Goal: Task Accomplishment & Management: Complete application form

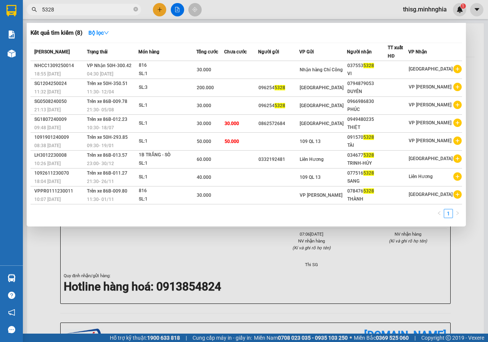
click at [73, 14] on span "5328" at bounding box center [84, 9] width 114 height 11
click at [157, 13] on div at bounding box center [244, 171] width 488 height 342
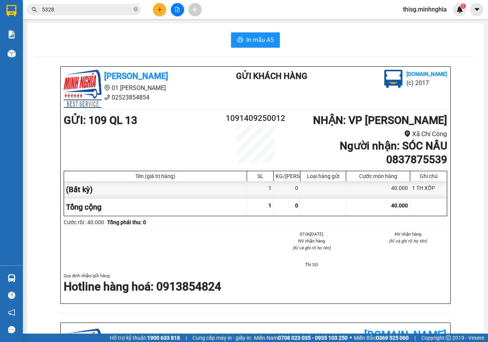
click at [157, 8] on icon "plus" at bounding box center [159, 9] width 5 height 5
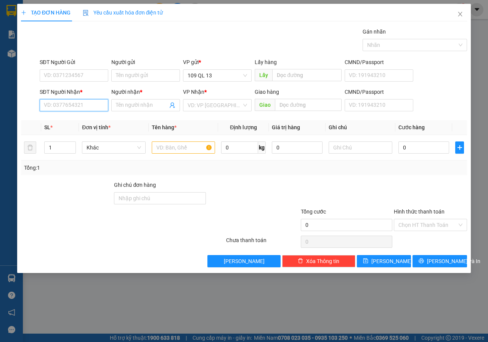
click at [66, 108] on input "SĐT Người Nhận *" at bounding box center [74, 105] width 69 height 12
type input "6"
type input "0"
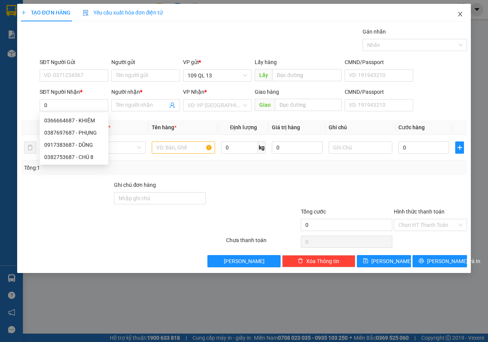
click at [459, 16] on icon "close" at bounding box center [460, 14] width 6 height 6
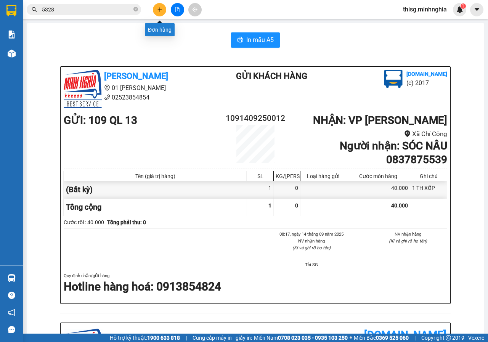
click at [159, 11] on icon "plus" at bounding box center [159, 9] width 5 height 5
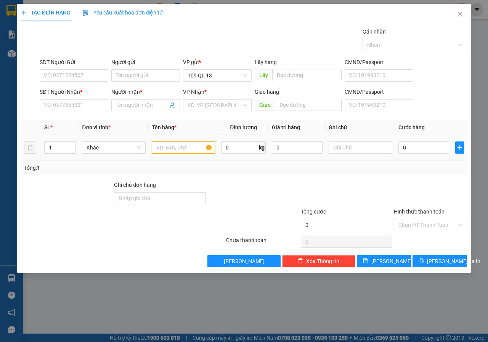
click at [190, 143] on input "text" at bounding box center [184, 147] width 64 height 12
click at [52, 109] on input "SĐT Người Nhận *" at bounding box center [74, 105] width 69 height 12
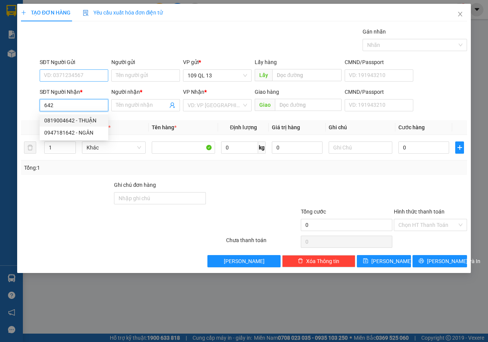
type input "642"
click at [83, 78] on input "SĐT Người Gửi" at bounding box center [74, 75] width 69 height 12
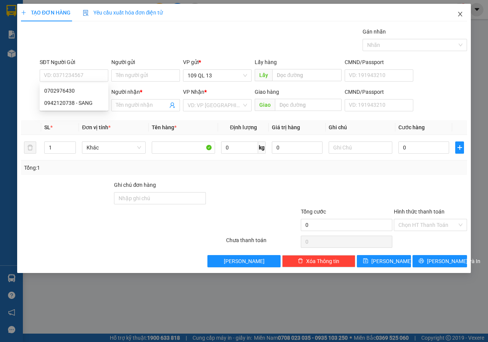
click at [462, 13] on icon "close" at bounding box center [460, 14] width 4 height 5
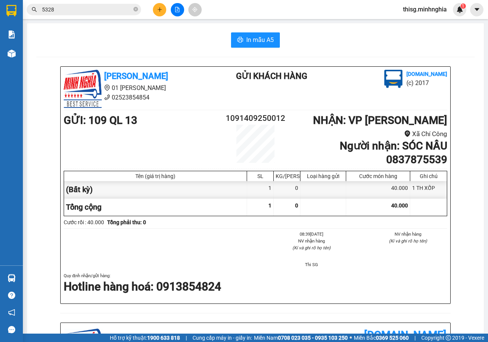
click at [164, 9] on button at bounding box center [159, 9] width 13 height 13
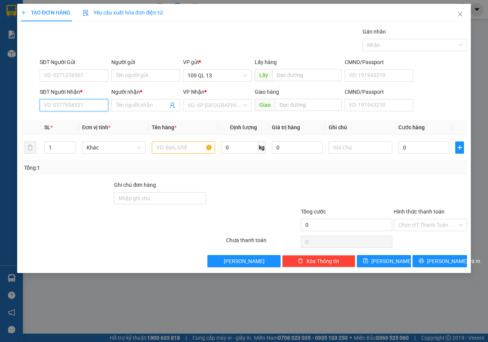
click at [67, 102] on input "SĐT Người Nhận *" at bounding box center [74, 105] width 69 height 12
click at [91, 124] on div "0856463830 - [PERSON_NAME]" at bounding box center [81, 120] width 75 height 8
type input "0856463830"
type input "ANH HOÀNG"
type input "0856463830"
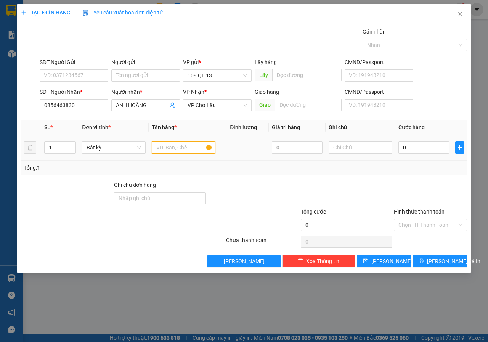
click at [165, 146] on input "text" at bounding box center [184, 147] width 64 height 12
click at [349, 147] on input "text" at bounding box center [361, 147] width 64 height 12
type input "2 TX"
click at [52, 152] on input "1" at bounding box center [60, 147] width 31 height 11
type input "1"
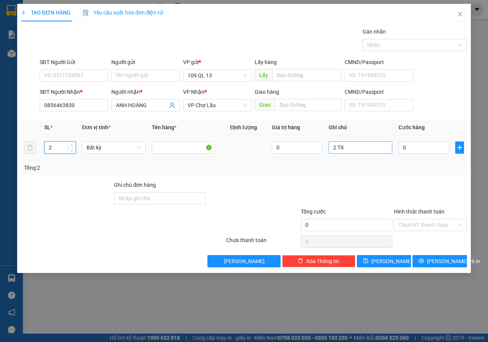
type input "2"
click at [372, 147] on input "2 TX" at bounding box center [361, 147] width 64 height 12
type input "2 TX DL"
click at [429, 148] on input "0" at bounding box center [423, 147] width 51 height 12
type input "1"
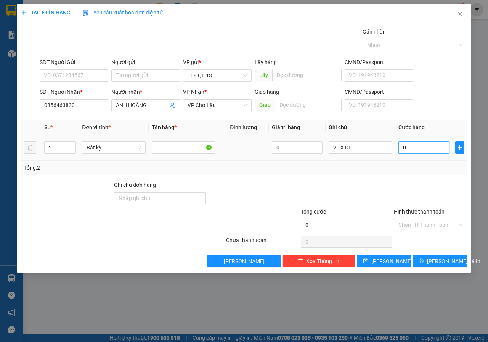
type input "1"
type input "13"
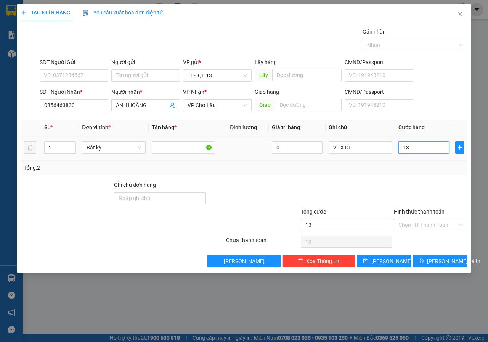
type input "130"
type input "130.000"
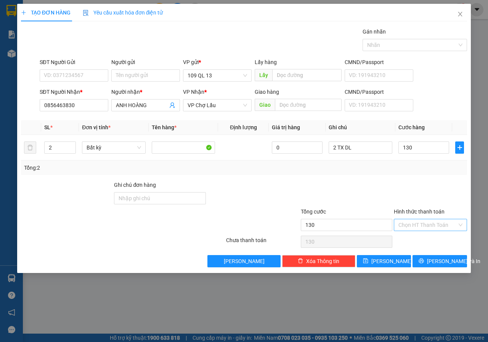
type input "130.000"
click at [423, 223] on input "Hình thức thanh toán" at bounding box center [427, 224] width 59 height 11
click at [423, 194] on div at bounding box center [430, 194] width 75 height 27
click at [438, 262] on span "[PERSON_NAME] và In" at bounding box center [453, 261] width 53 height 8
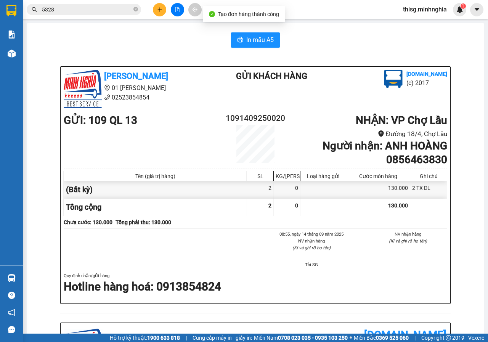
click at [256, 48] on div "In mẫu A5 [PERSON_NAME] 01 Đinh Tiên Hoàng 02523854854 Gửi khách hàng [DOMAIN_N…" at bounding box center [255, 312] width 457 height 578
click at [256, 43] on span "In mẫu A5" at bounding box center [259, 40] width 27 height 10
click at [157, 10] on icon "plus" at bounding box center [159, 9] width 5 height 5
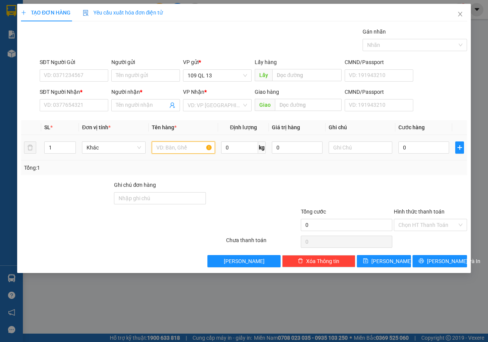
click at [179, 146] on input "text" at bounding box center [184, 147] width 64 height 12
click at [365, 148] on input "text" at bounding box center [361, 147] width 64 height 12
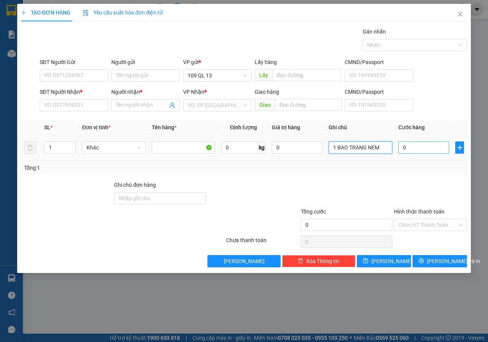
type input "1 BAO TRANG NEM"
click at [415, 149] on input "0" at bounding box center [423, 147] width 51 height 12
type input "6"
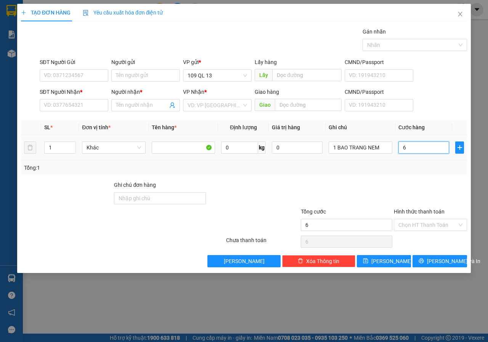
type input "0"
type input "07"
type input "7"
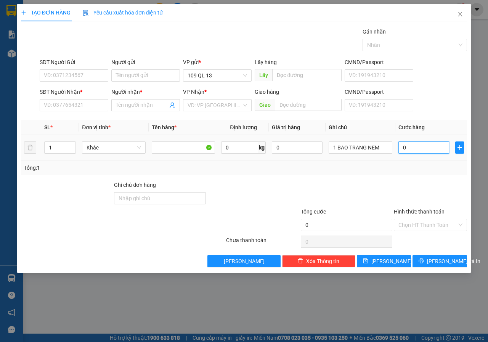
type input "7"
type input "070"
type input "70"
type input "70.000"
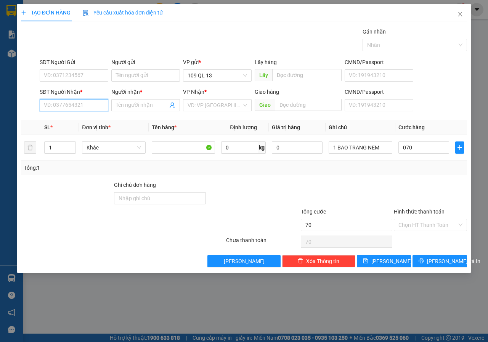
type input "70.000"
click at [46, 106] on input "SĐT Người Nhận *" at bounding box center [74, 105] width 69 height 12
click at [84, 119] on div "0916232039 - HY" at bounding box center [73, 120] width 59 height 8
type input "0916232039"
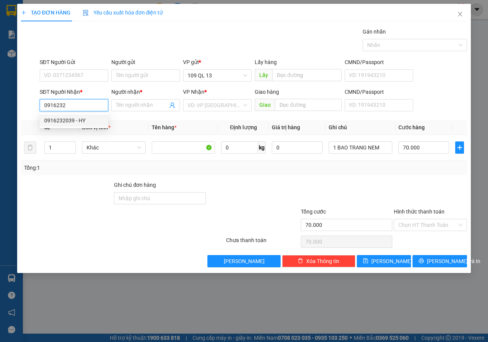
type input "HY"
type input "0916232039"
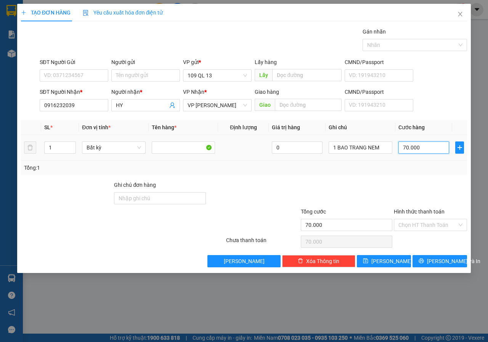
click at [438, 151] on input "70.000" at bounding box center [423, 147] width 51 height 12
type input "0"
type input "06"
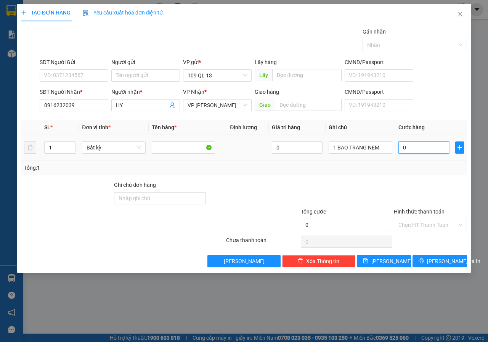
type input "6"
type input "060"
type input "60"
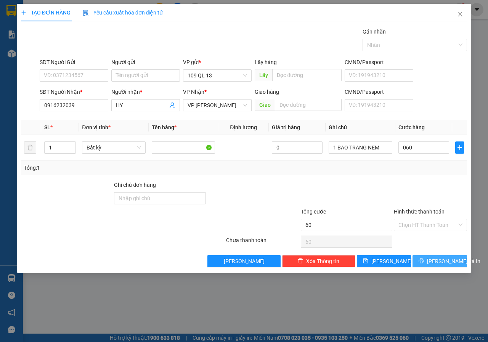
type input "60.000"
click at [438, 264] on span "[PERSON_NAME] và In" at bounding box center [453, 261] width 53 height 8
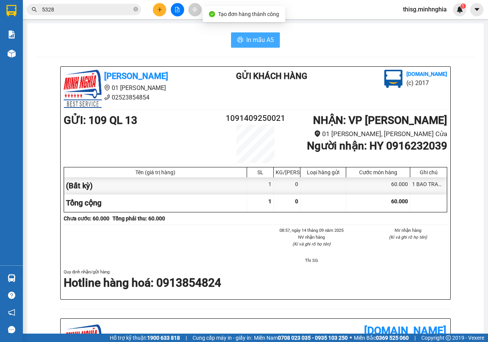
click at [257, 43] on span "In mẫu A5" at bounding box center [259, 40] width 27 height 10
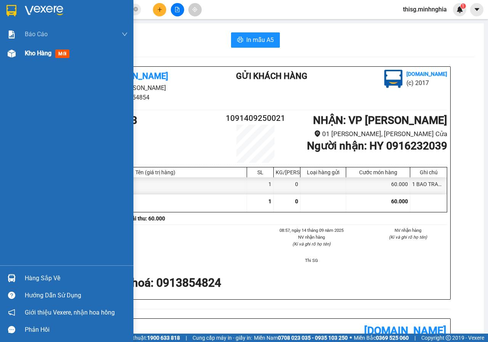
click at [31, 56] on span "Kho hàng" at bounding box center [38, 53] width 27 height 7
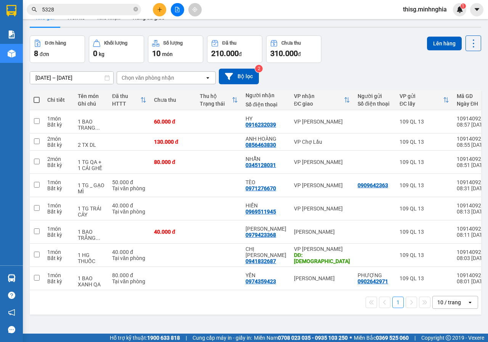
scroll to position [35, 0]
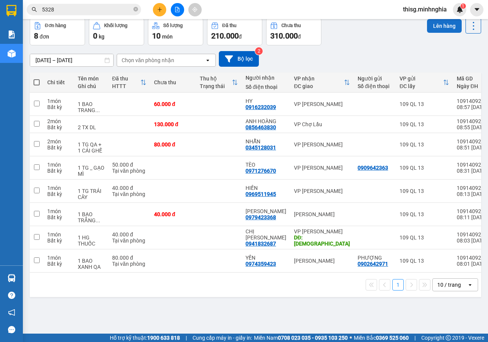
click at [436, 25] on button "Lên hàng" at bounding box center [444, 26] width 35 height 14
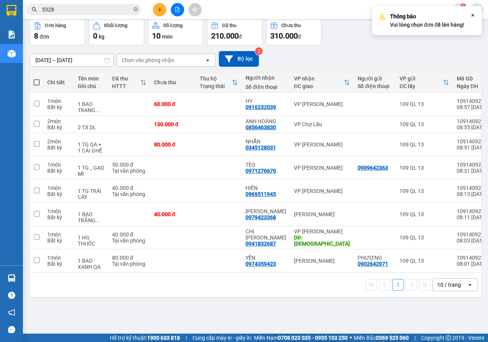
click at [34, 82] on span at bounding box center [37, 82] width 6 height 6
click at [37, 79] on input "checkbox" at bounding box center [37, 79] width 0 height 0
checkbox input "true"
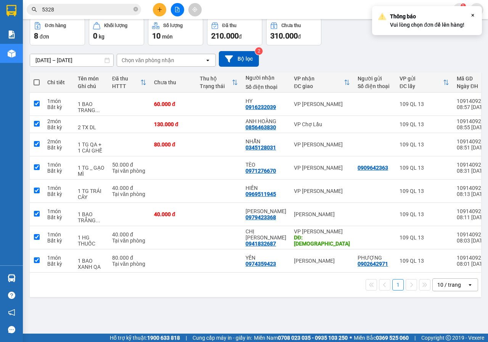
checkbox input "true"
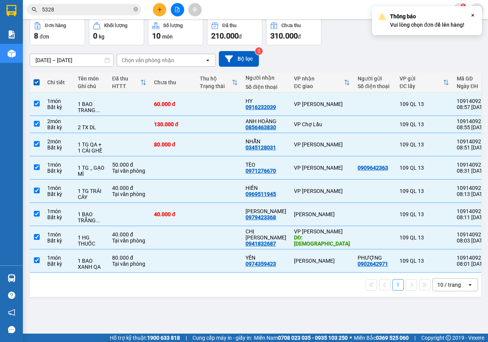
click at [422, 47] on div "[DATE] – [DATE] Press the down arrow key to interact with the calendar and sele…" at bounding box center [255, 58] width 451 height 27
click at [471, 16] on icon "Close" at bounding box center [473, 15] width 6 height 6
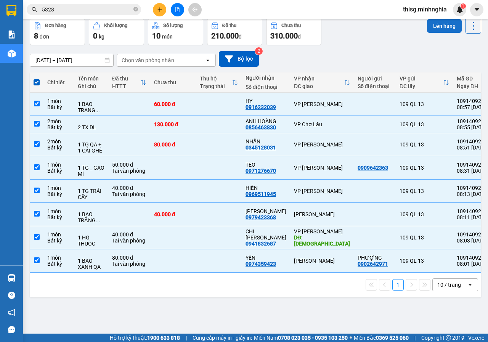
click at [446, 27] on button "Lên hàng" at bounding box center [444, 26] width 35 height 14
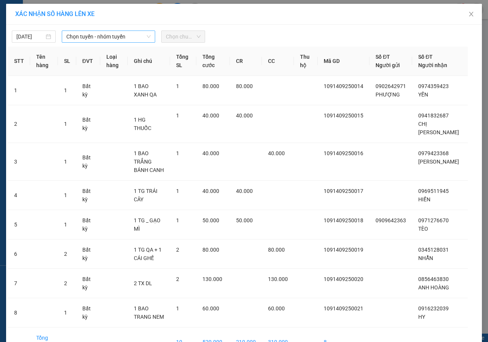
click at [86, 40] on span "Chọn tuyến - nhóm tuyến" at bounding box center [108, 36] width 84 height 11
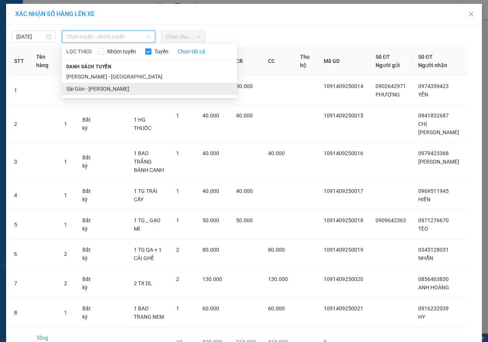
click at [86, 91] on li "Sài Gòn - [PERSON_NAME]" at bounding box center [149, 89] width 175 height 12
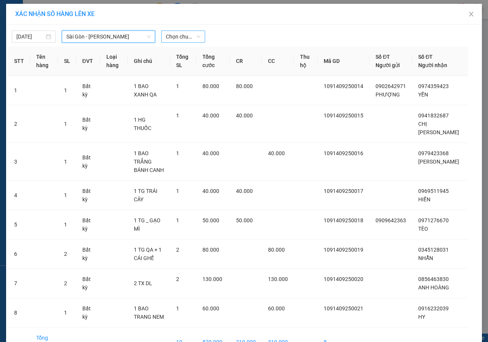
click at [184, 40] on span "Chọn chuyến" at bounding box center [183, 36] width 35 height 11
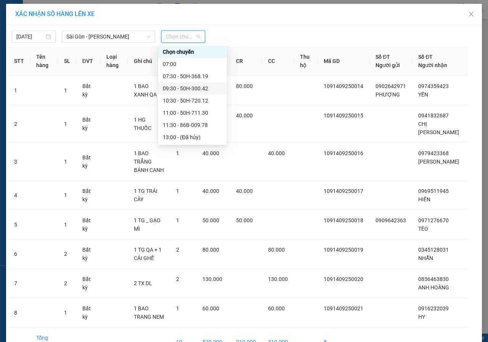
click at [170, 87] on div "09:30 - 50H-300.42" at bounding box center [192, 88] width 59 height 8
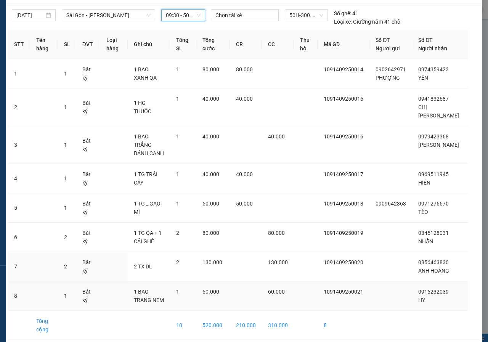
scroll to position [54, 0]
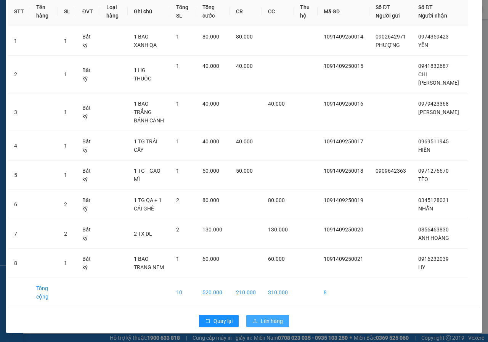
click at [268, 326] on button "Lên hàng" at bounding box center [267, 321] width 43 height 12
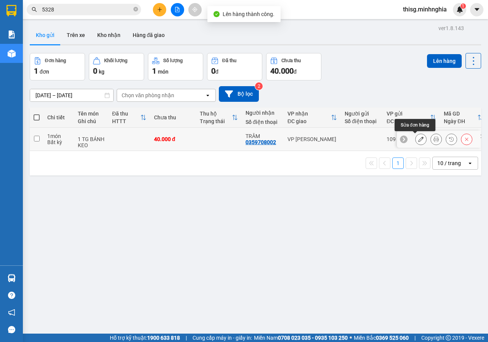
click at [415, 138] on button at bounding box center [420, 139] width 11 height 13
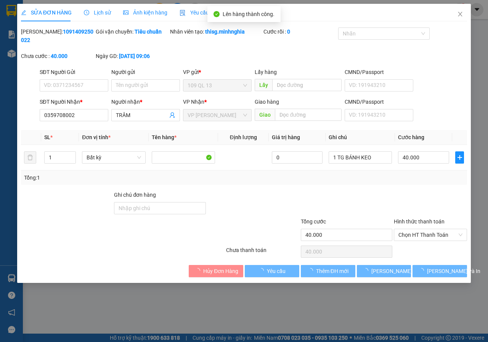
type input "0359708002"
type input "40.000"
click at [412, 155] on input "40.000" at bounding box center [423, 157] width 51 height 12
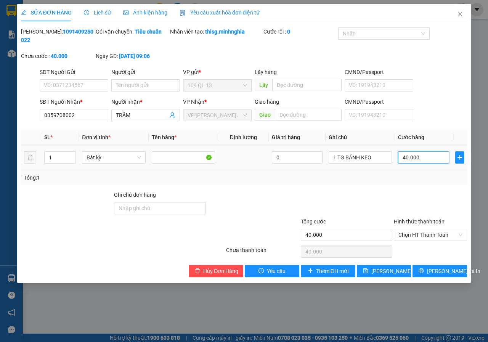
type input "3"
type input "30"
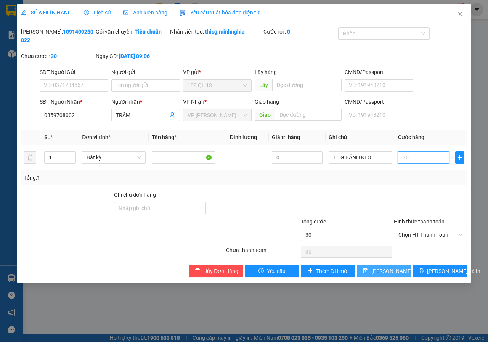
type input "30"
type input "30.000"
click at [387, 272] on span "[PERSON_NAME] thay đổi" at bounding box center [401, 271] width 61 height 8
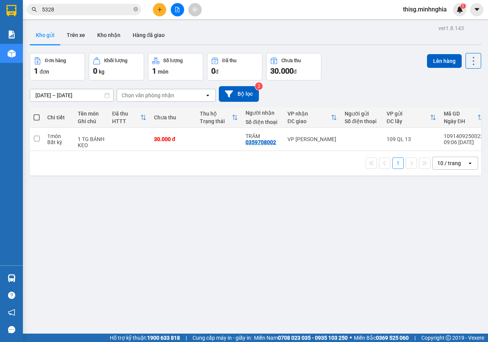
click at [157, 9] on icon "plus" at bounding box center [159, 9] width 5 height 5
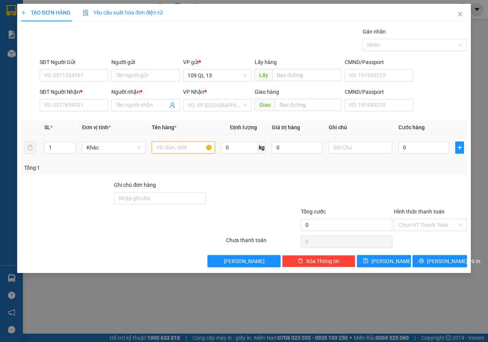
click at [177, 149] on input "text" at bounding box center [184, 147] width 64 height 12
click at [69, 144] on span "Increase Value" at bounding box center [71, 145] width 8 height 7
click at [71, 145] on icon "up" at bounding box center [72, 145] width 3 height 3
type input "2"
click at [73, 149] on span "down" at bounding box center [71, 150] width 5 height 5
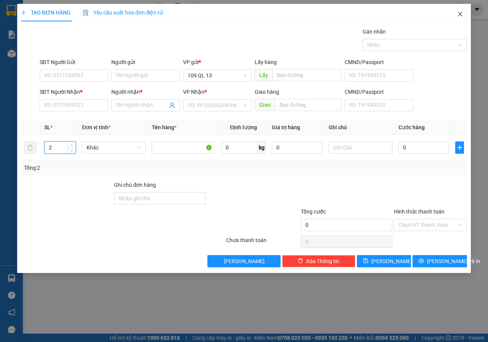
click at [463, 13] on icon "close" at bounding box center [460, 14] width 6 height 6
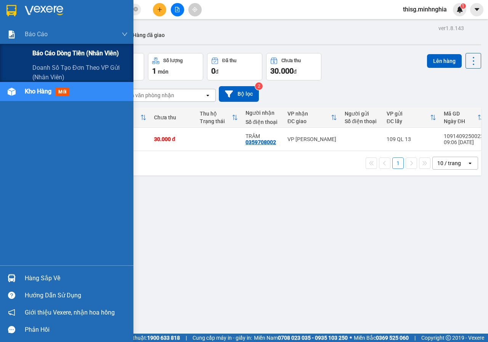
click at [38, 53] on span "Báo cáo dòng tiền (nhân viên)" at bounding box center [75, 53] width 87 height 10
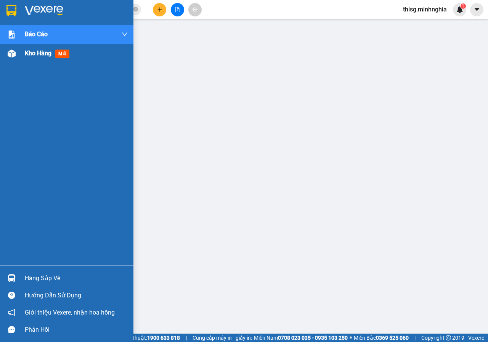
click at [29, 60] on div "Kho hàng mới" at bounding box center [76, 53] width 103 height 19
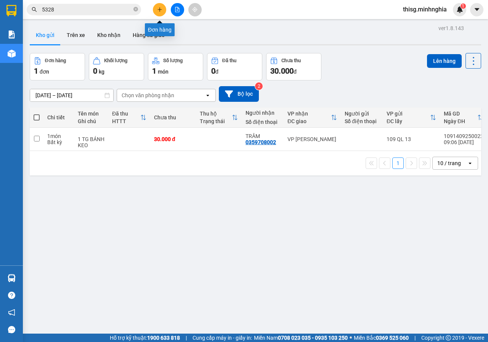
click at [157, 8] on icon "plus" at bounding box center [159, 9] width 5 height 5
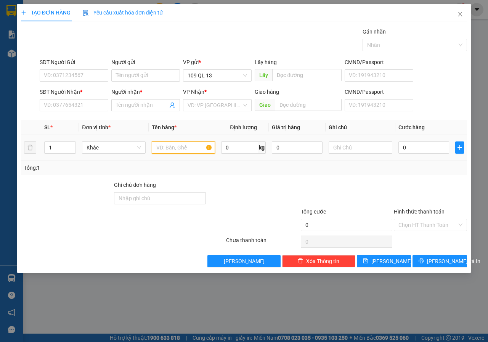
click at [191, 149] on input "text" at bounding box center [184, 147] width 64 height 12
type input "2"
click at [69, 144] on span "Increase Value" at bounding box center [71, 145] width 8 height 7
click at [356, 148] on input "text" at bounding box center [361, 147] width 64 height 12
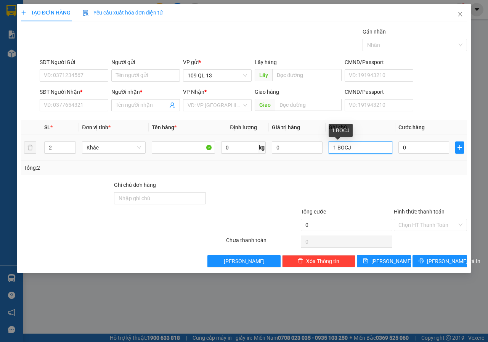
click at [369, 144] on input "1 BOCJ" at bounding box center [361, 147] width 64 height 12
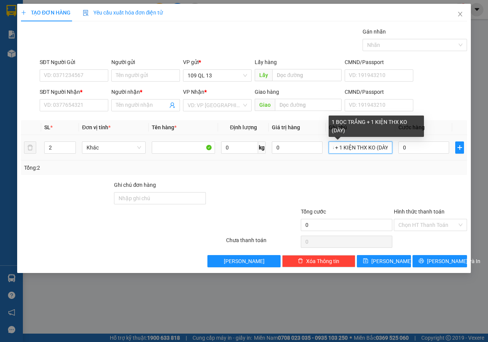
scroll to position [0, 35]
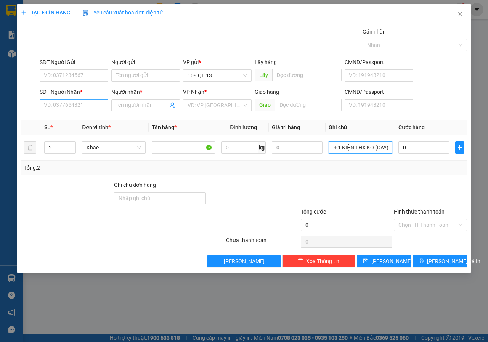
type input "1 BỌC TRẮNG + 1 KIỆN THX KO (DÀY)"
click at [67, 102] on input "SĐT Người Nhận *" at bounding box center [74, 105] width 69 height 12
click at [67, 124] on div "0386311833 - CÔ 1" at bounding box center [73, 120] width 59 height 8
type input "0386311833"
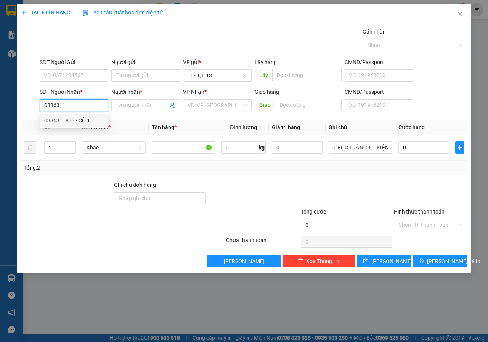
type input "CÔ 1"
type input "0386311833"
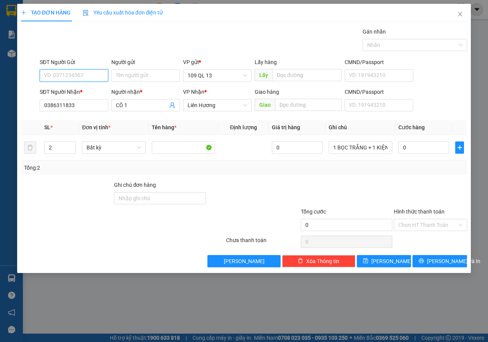
click at [91, 76] on input "SĐT Người Gửi" at bounding box center [74, 75] width 69 height 12
type input "0386222899"
click at [429, 144] on input "0" at bounding box center [423, 147] width 51 height 12
type input "8"
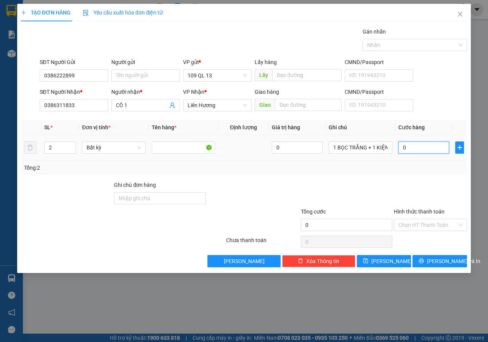
type input "8"
type input "80"
type input "80.000"
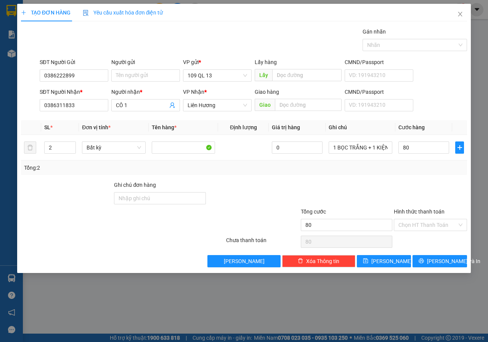
type input "80.000"
click at [458, 105] on div "SĐT Người Nhận * 0386311833 Người nhận * CÔ 1 VP Nhận * Liên Hương Giao hàng Gi…" at bounding box center [253, 101] width 430 height 27
click at [451, 229] on input "Hình thức thanh toán" at bounding box center [427, 224] width 59 height 11
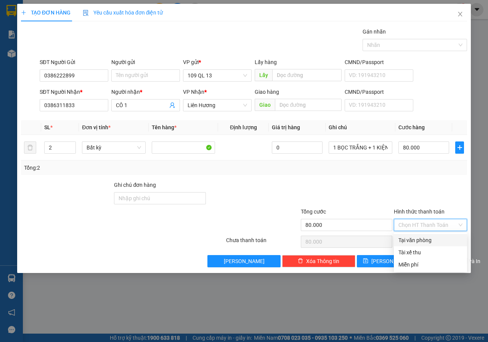
click at [423, 239] on div "Tại văn phòng" at bounding box center [430, 240] width 64 height 8
type input "0"
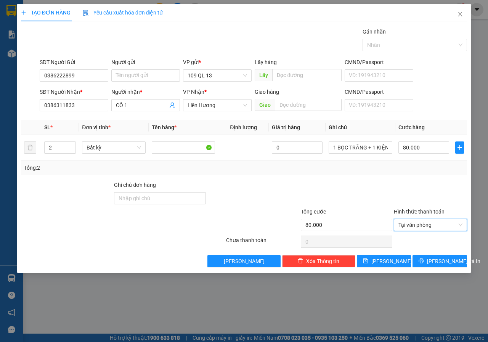
click at [459, 184] on div at bounding box center [430, 194] width 75 height 27
click at [450, 265] on button "[PERSON_NAME] và In" at bounding box center [439, 261] width 55 height 12
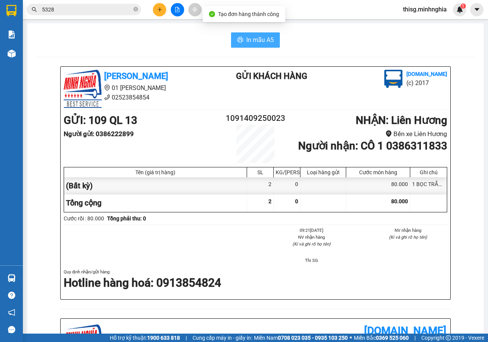
click at [241, 45] on button "In mẫu A5" at bounding box center [255, 39] width 49 height 15
click at [182, 13] on button at bounding box center [177, 9] width 13 height 13
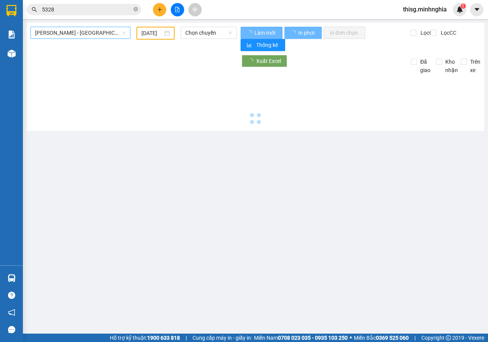
type input "[DATE]"
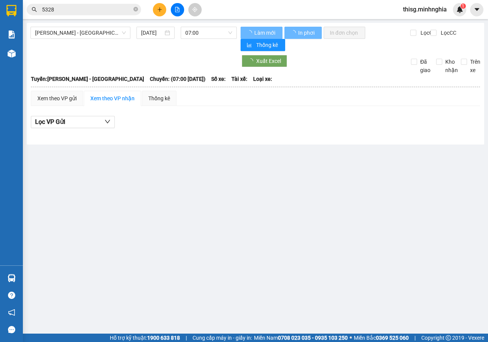
click at [87, 37] on span "[PERSON_NAME] - [GEOGRAPHIC_DATA]" at bounding box center [80, 32] width 91 height 11
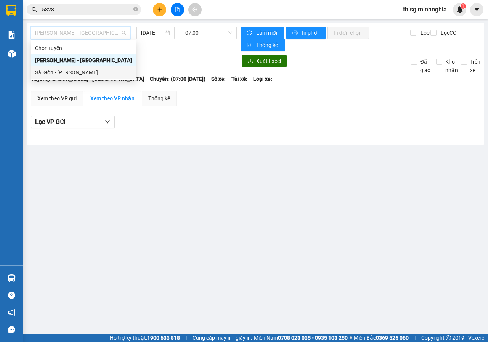
click at [69, 76] on div "Sài Gòn - [PERSON_NAME]" at bounding box center [83, 72] width 97 height 8
type input "[DATE]"
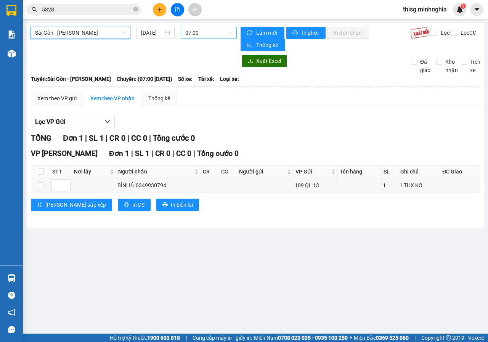
click at [209, 38] on span "07:00" at bounding box center [208, 32] width 47 height 11
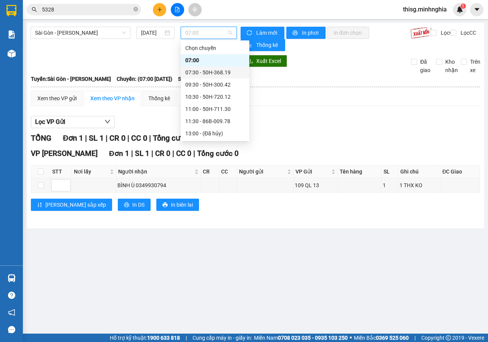
click at [201, 72] on div "07:30 - 50H-368.19" at bounding box center [214, 72] width 59 height 8
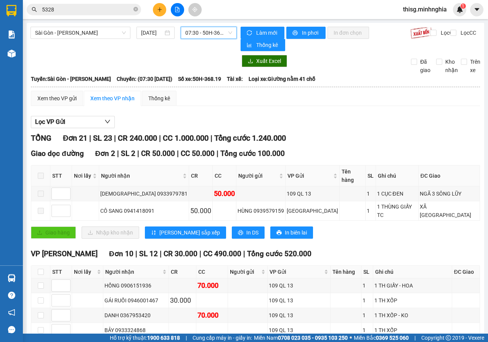
scroll to position [191, 0]
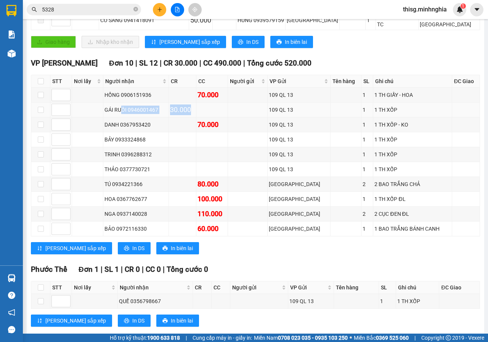
drag, startPoint x: 215, startPoint y: 93, endPoint x: 122, endPoint y: 101, distance: 92.6
click at [122, 103] on tr "GÁI RUỒI 0946001467 30.000 109 QL 13 1 1 TH XỐP" at bounding box center [255, 110] width 449 height 15
click at [123, 106] on div "GÁI RUỒI 0946001467" at bounding box center [135, 110] width 63 height 8
drag, startPoint x: 175, startPoint y: 96, endPoint x: 309, endPoint y: 98, distance: 134.2
click at [309, 103] on tr "GÁI RUỒI 0946001467 30.000 109 QL 13 1 1 TH XỐP" at bounding box center [255, 110] width 449 height 15
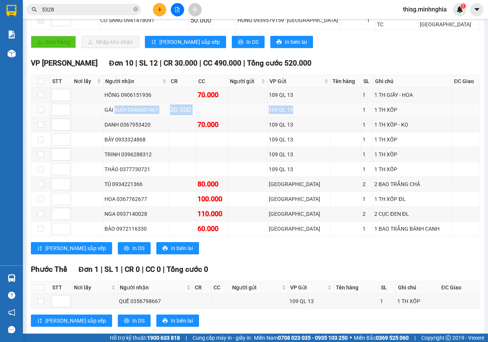
click at [309, 106] on div "109 QL 13" at bounding box center [299, 110] width 60 height 8
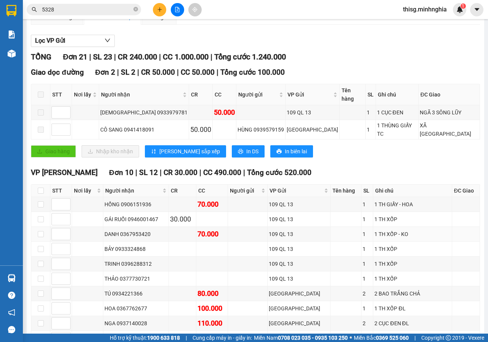
scroll to position [0, 0]
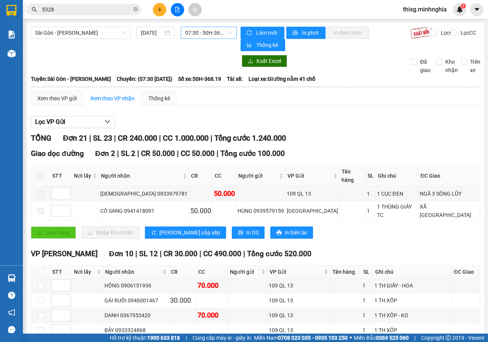
click at [206, 34] on span "07:30 - 50H-368.19" at bounding box center [208, 32] width 47 height 11
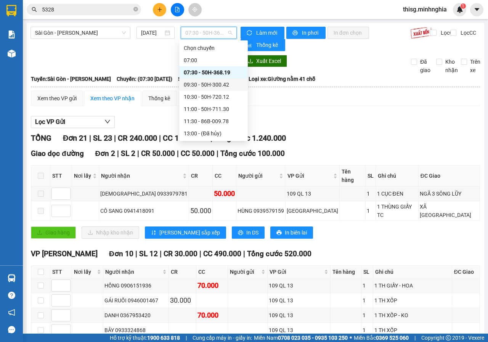
click at [191, 81] on div "09:30 - 50H-300.42" at bounding box center [213, 84] width 59 height 8
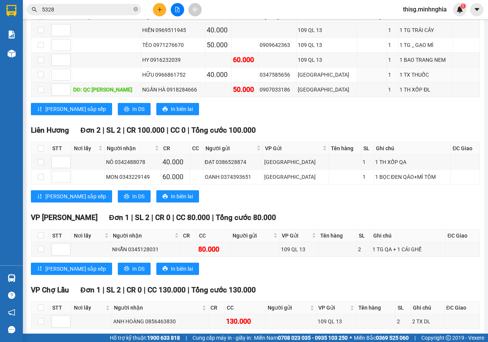
scroll to position [394, 0]
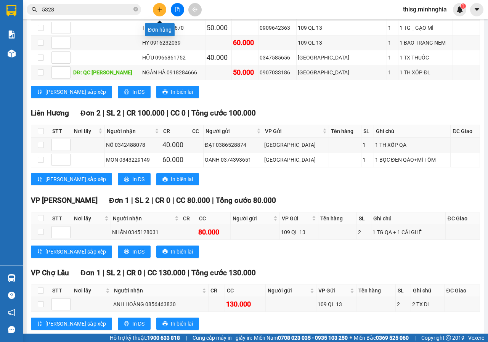
click at [157, 13] on button at bounding box center [159, 9] width 13 height 13
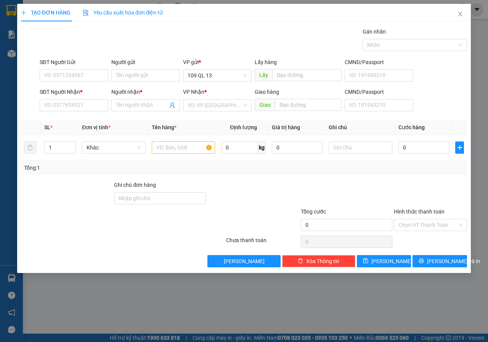
drag, startPoint x: 92, startPoint y: 112, endPoint x: 90, endPoint y: 107, distance: 5.1
click at [92, 112] on div "SĐT Người Nhận * VD: 0377654321" at bounding box center [74, 101] width 69 height 27
click at [90, 107] on input "SĐT Người Nhận *" at bounding box center [74, 105] width 69 height 12
click at [94, 123] on div "0867777812 - BS VINH" at bounding box center [73, 120] width 59 height 8
type input "0867777812"
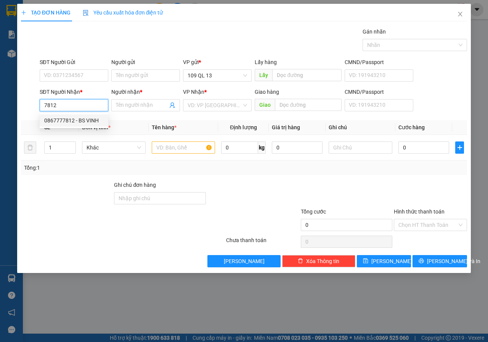
type input "BS VINH"
type input "NGÃ 3 GỘP"
type input "0867777812"
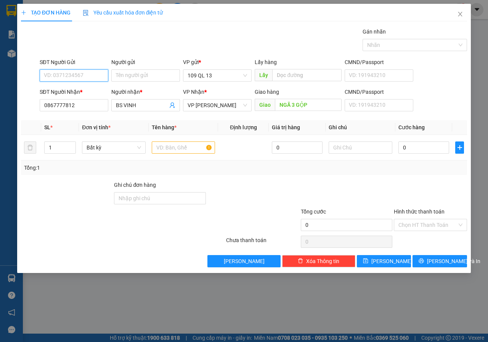
click at [82, 78] on input "SĐT Người Gửi" at bounding box center [74, 75] width 69 height 12
click at [83, 85] on div "0932606160 - HƯNG" at bounding box center [74, 91] width 69 height 12
type input "0932606160"
type input "HƯNG"
click at [191, 144] on input "text" at bounding box center [184, 147] width 64 height 12
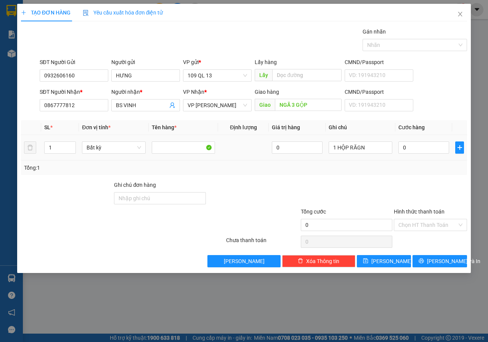
click at [373, 159] on td "1 HỘP RĂGN" at bounding box center [361, 148] width 70 height 26
click at [373, 152] on input "1 HỘP RĂGN" at bounding box center [361, 147] width 64 height 12
type input "1 HỘP RĂNG"
type input "3"
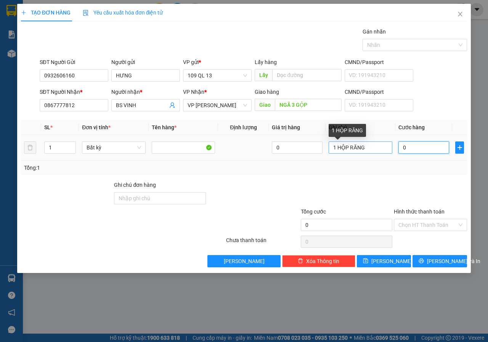
type input "3"
type input "30"
type input "30.000"
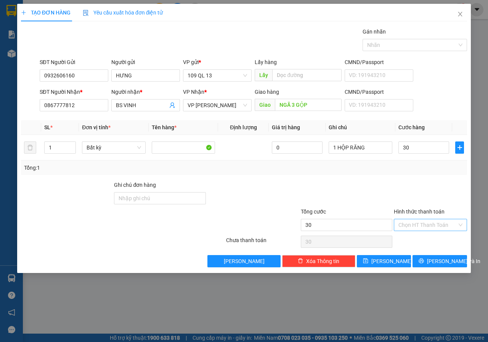
type input "30.000"
click at [446, 219] on div "Hình thức thanh toán Chọn HT Thanh Toán" at bounding box center [430, 220] width 73 height 27
click at [444, 223] on input "Hình thức thanh toán" at bounding box center [427, 224] width 59 height 11
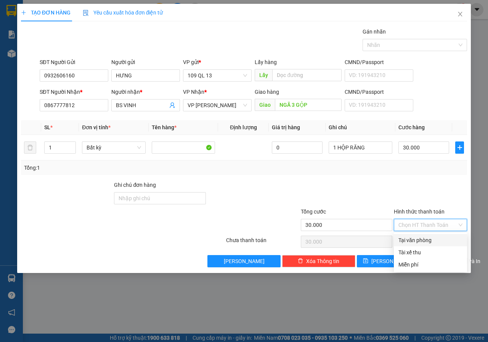
drag, startPoint x: 432, startPoint y: 237, endPoint x: 433, endPoint y: 242, distance: 4.3
click at [432, 238] on div "Tại văn phòng" at bounding box center [430, 240] width 64 height 8
type input "0"
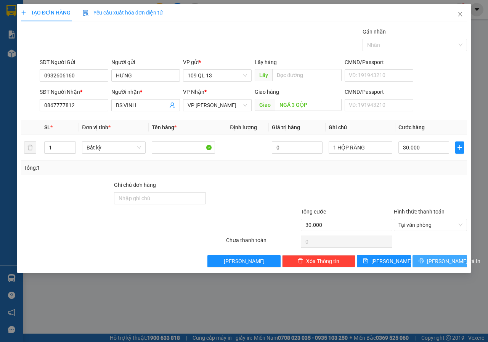
click at [445, 262] on span "[PERSON_NAME] và In" at bounding box center [453, 261] width 53 height 8
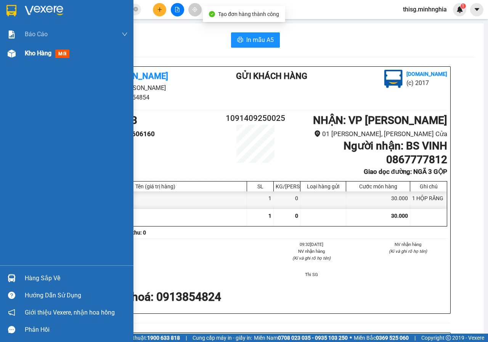
click at [24, 55] on div "Kho hàng mới" at bounding box center [66, 53] width 133 height 19
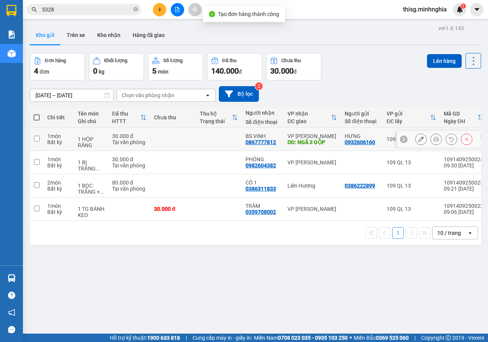
click at [419, 143] on button at bounding box center [420, 139] width 11 height 13
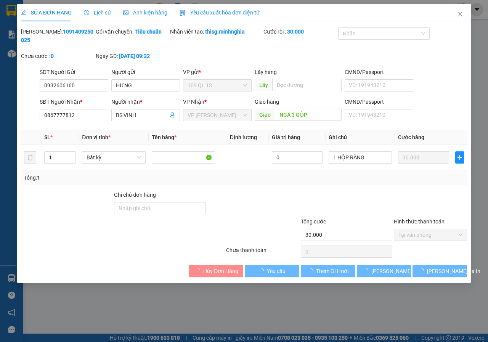
type input "0932606160"
type input "0867777812"
type input "NGÃ 3 GỘP"
type input "30.000"
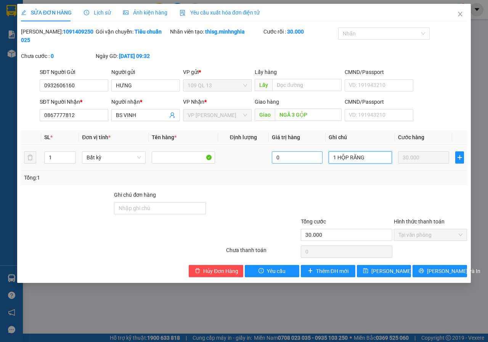
drag, startPoint x: 332, startPoint y: 156, endPoint x: 303, endPoint y: 156, distance: 28.2
click at [307, 156] on tr "1 Bất kỳ 0 1 HỘP RĂNG 30.000" at bounding box center [244, 158] width 446 height 26
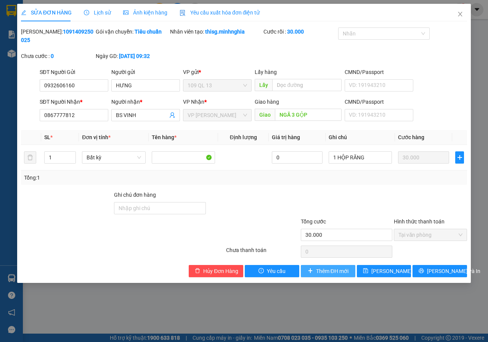
click at [340, 268] on span "Thêm ĐH mới" at bounding box center [332, 271] width 32 height 8
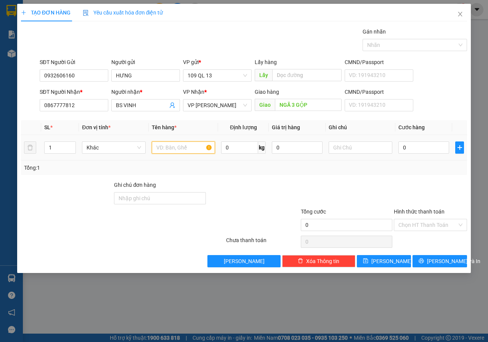
drag, startPoint x: 186, startPoint y: 151, endPoint x: 200, endPoint y: 150, distance: 14.1
click at [186, 150] on input "text" at bounding box center [184, 147] width 64 height 12
click at [347, 149] on input "text" at bounding box center [361, 147] width 64 height 12
paste input "1 HỘP RĂNG"
type input "1 HỘP RĂNG"
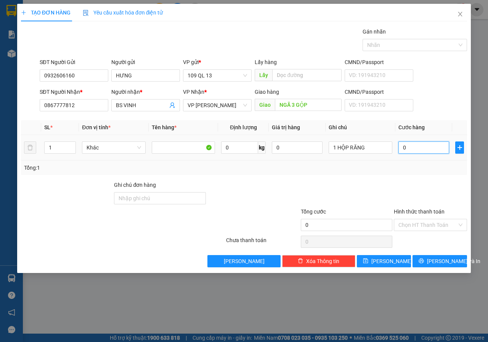
type input "4"
type input "40"
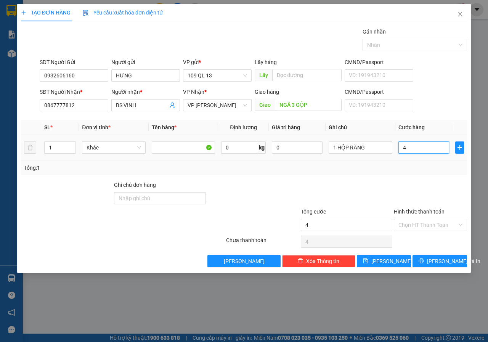
type input "40"
type input "40.000"
click at [432, 224] on input "Hình thức thanh toán" at bounding box center [427, 224] width 59 height 11
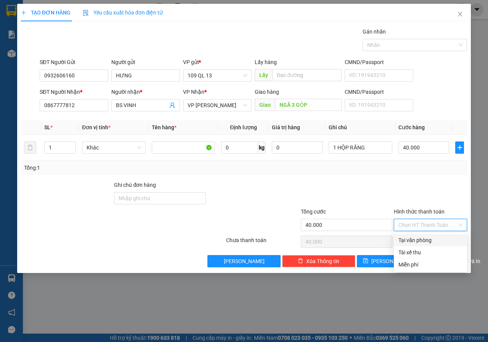
click at [423, 234] on div "Tại văn phòng" at bounding box center [430, 240] width 73 height 12
type input "0"
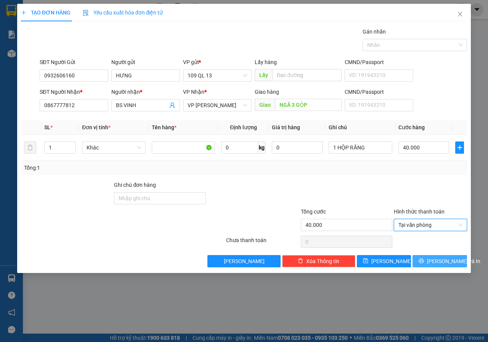
click at [443, 262] on span "[PERSON_NAME] và In" at bounding box center [453, 261] width 53 height 8
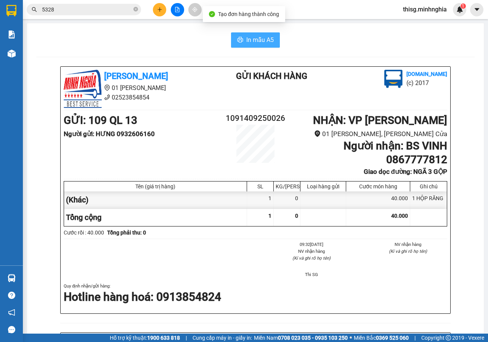
click at [252, 40] on span "In mẫu A5" at bounding box center [259, 40] width 27 height 10
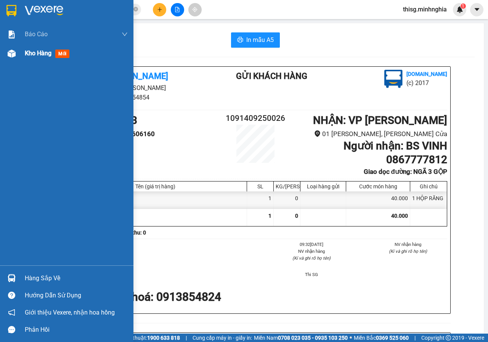
click at [14, 58] on div at bounding box center [11, 53] width 13 height 13
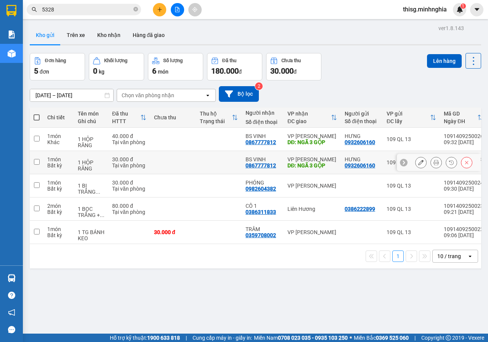
click at [464, 164] on icon at bounding box center [466, 162] width 5 height 5
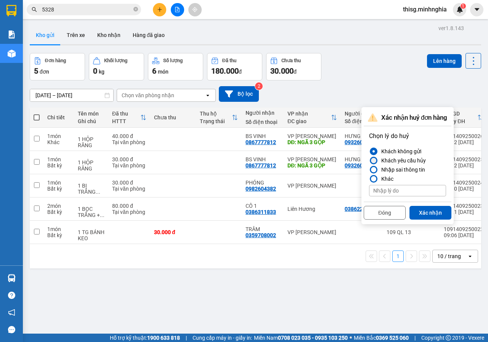
click at [370, 159] on div at bounding box center [374, 161] width 8 height 8
click at [369, 160] on input "Khách yêu cầu hủy" at bounding box center [369, 160] width 0 height 0
click at [375, 170] on div at bounding box center [373, 169] width 5 height 5
click at [369, 170] on input "Nhập sai thông tin" at bounding box center [369, 170] width 0 height 0
click at [425, 211] on button "Xác nhận" at bounding box center [430, 213] width 42 height 14
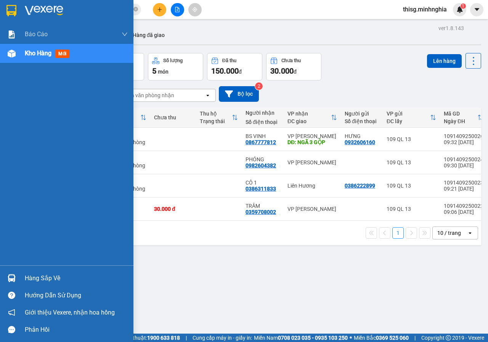
scroll to position [35, 0]
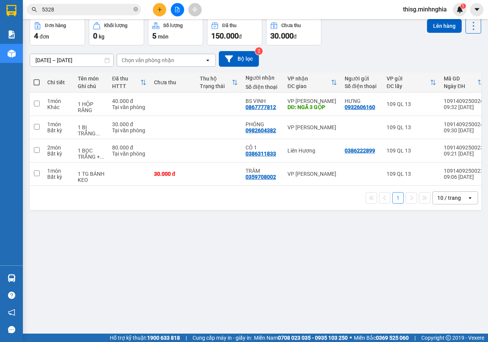
click at [154, 16] on div at bounding box center [177, 9] width 57 height 13
click at [157, 12] on button at bounding box center [159, 9] width 13 height 13
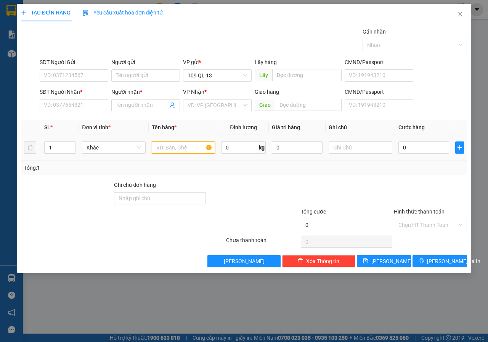
click at [175, 148] on input "text" at bounding box center [184, 147] width 64 height 12
click at [374, 145] on input "text" at bounding box center [361, 147] width 64 height 12
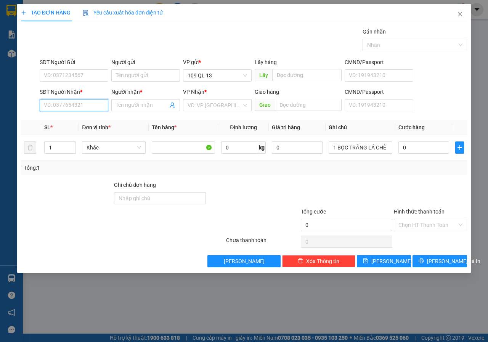
click at [80, 107] on input "SĐT Người Nhận *" at bounding box center [74, 105] width 69 height 12
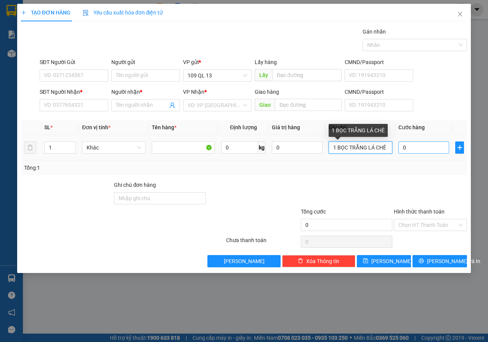
drag, startPoint x: 367, startPoint y: 145, endPoint x: 413, endPoint y: 151, distance: 47.0
click at [413, 151] on tr "1 Khác 0 kg 0 1 BỌC TRẮNG LÁ CHÈ 0" at bounding box center [244, 148] width 446 height 26
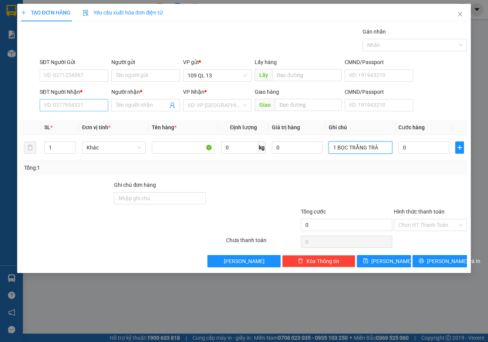
type input "1 BỌC TRẮNG TRÀ"
click at [83, 102] on input "SĐT Người Nhận *" at bounding box center [74, 105] width 69 height 12
type input "091815016"
click at [53, 104] on input "091815016" at bounding box center [74, 105] width 69 height 12
click at [59, 105] on input "091815016" at bounding box center [74, 105] width 69 height 12
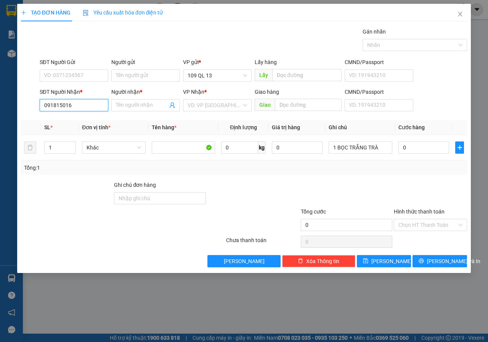
click at [51, 105] on input "091815016" at bounding box center [74, 105] width 69 height 12
click at [60, 105] on input "091815016" at bounding box center [74, 105] width 69 height 12
click at [79, 111] on input "091815016" at bounding box center [74, 105] width 69 height 12
click at [78, 111] on input "091815016" at bounding box center [74, 105] width 69 height 12
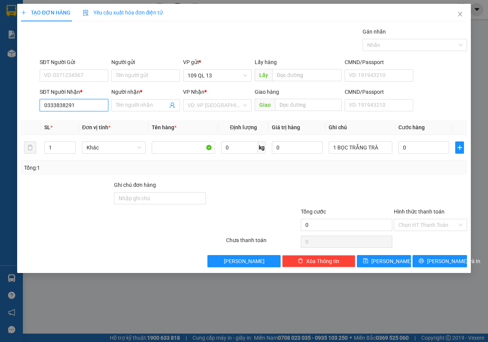
type input "0333838291"
type input "THỊNH"
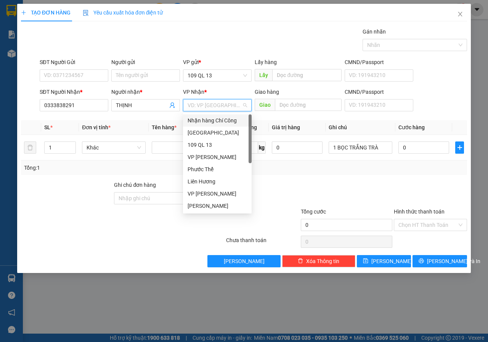
type input "L"
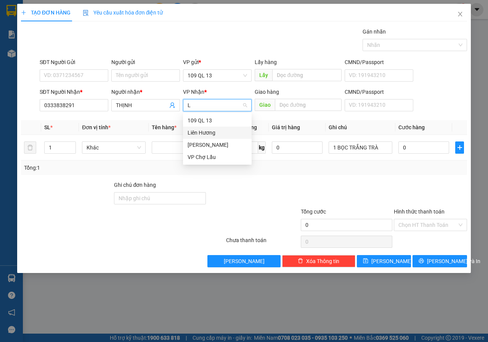
click at [219, 133] on div "Liên Hương" at bounding box center [217, 132] width 59 height 8
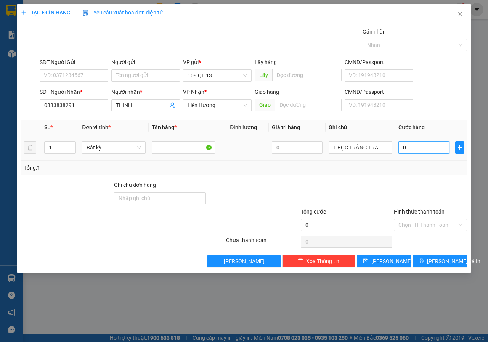
click at [414, 153] on input "0" at bounding box center [423, 147] width 51 height 12
type input "3"
type input "30"
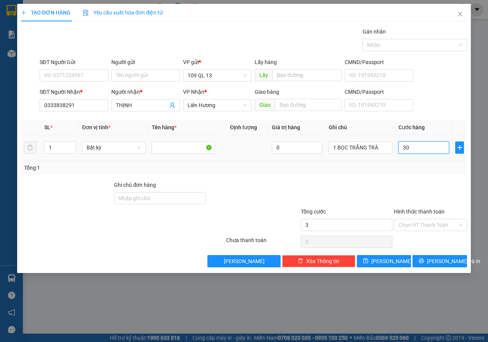
type input "30"
type input "30.000"
click at [436, 97] on div "SĐT Người Nhận * 0333838291 Người nhận * THỊNH VP Nhận * Liên Hương Giao hàng G…" at bounding box center [253, 101] width 430 height 27
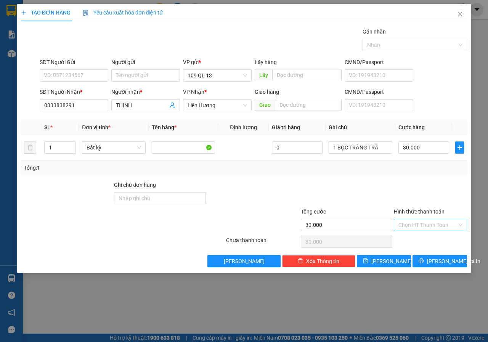
click at [436, 223] on input "Hình thức thanh toán" at bounding box center [427, 224] width 59 height 11
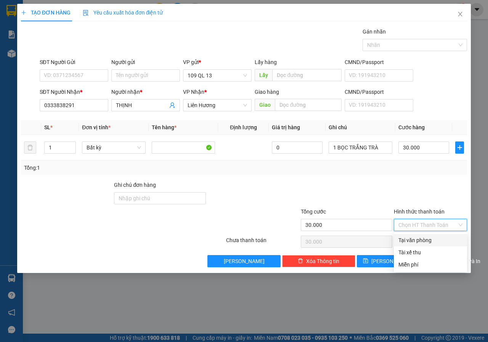
click at [431, 234] on div "Tại văn phòng" at bounding box center [430, 240] width 73 height 12
type input "0"
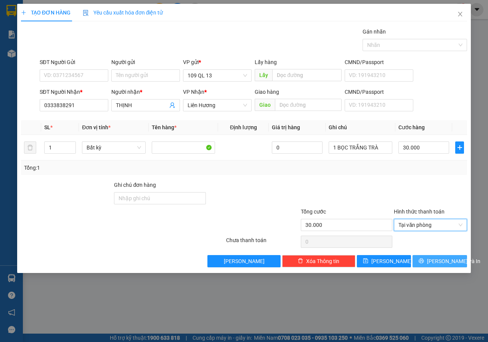
click at [446, 255] on button "[PERSON_NAME] và In" at bounding box center [439, 261] width 55 height 12
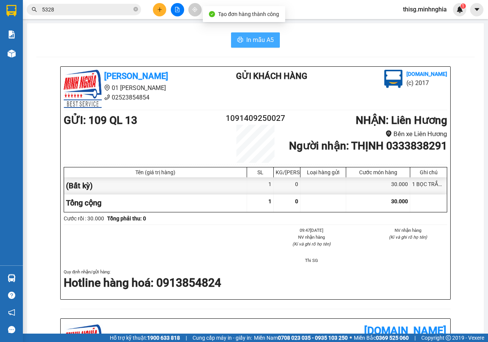
click at [260, 35] on span "In mẫu A5" at bounding box center [259, 40] width 27 height 10
click at [159, 13] on button at bounding box center [159, 9] width 13 height 13
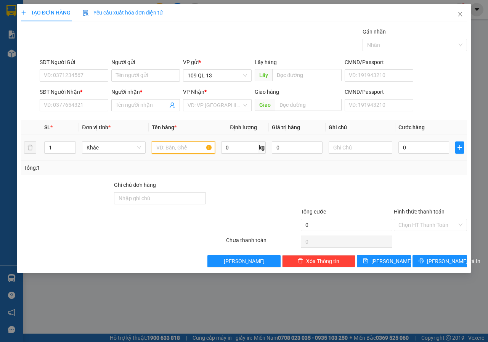
click at [193, 153] on input "text" at bounding box center [184, 147] width 64 height 12
click at [355, 150] on input "text" at bounding box center [361, 147] width 64 height 12
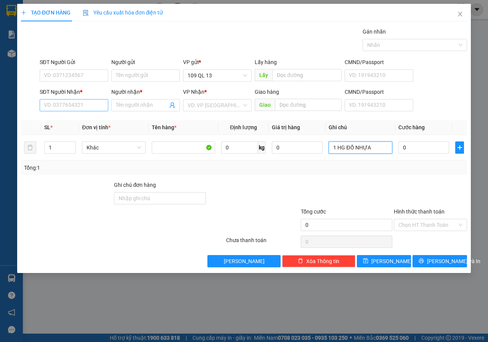
type input "1 HG ĐỒ NHỰA"
click at [71, 109] on input "SĐT Người Nhận *" at bounding box center [74, 105] width 69 height 12
type input "0908389589"
click at [71, 118] on div "0908389589 - YẾN" at bounding box center [73, 120] width 59 height 8
type input "YẾN"
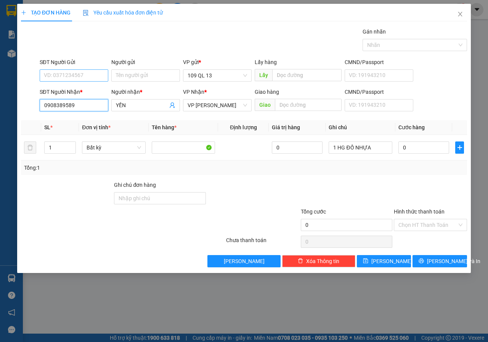
type input "0908389589"
click at [71, 81] on input "SĐT Người Gửi" at bounding box center [74, 75] width 69 height 12
type input "0906667987"
click at [62, 87] on div "0906667987 - TOÀN" at bounding box center [73, 91] width 59 height 8
type input "TOÀN"
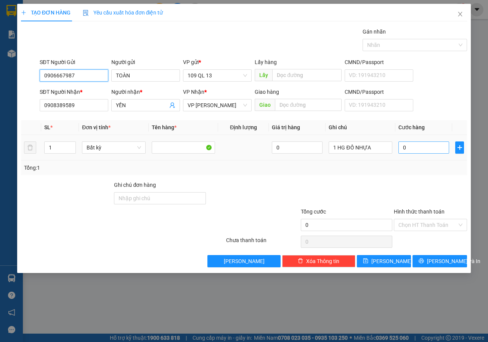
type input "0906667987"
click at [412, 152] on input "0" at bounding box center [423, 147] width 51 height 12
type input "3"
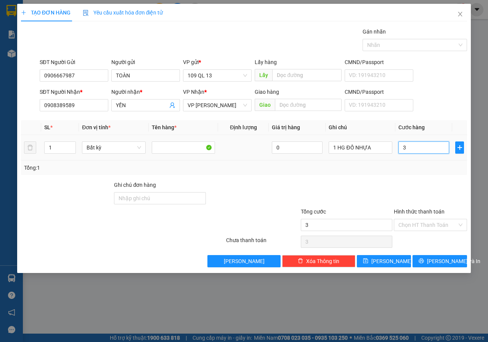
type input "30"
type input "30.000"
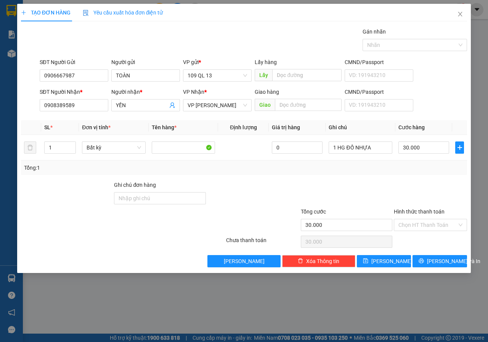
click at [454, 104] on div "SĐT Người Nhận * 0908389589 Người nhận * YẾN VP Nhận * VP [PERSON_NAME] hàng Gi…" at bounding box center [253, 101] width 430 height 27
click at [435, 231] on div "Chọn HT Thanh Toán" at bounding box center [430, 225] width 73 height 12
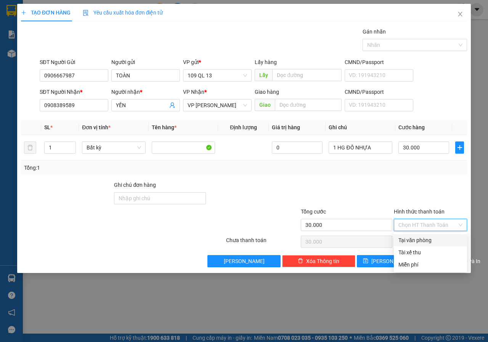
click at [430, 241] on div "Tại văn phòng" at bounding box center [430, 240] width 64 height 8
type input "0"
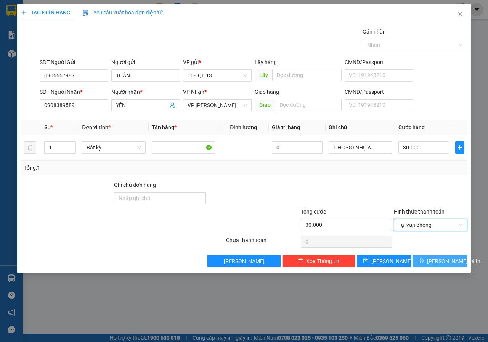
click at [455, 261] on button "[PERSON_NAME] và In" at bounding box center [439, 261] width 55 height 12
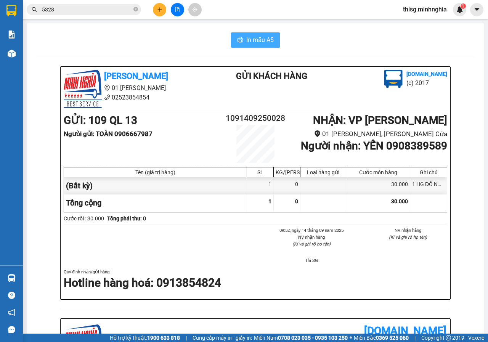
click at [261, 47] on button "In mẫu A5" at bounding box center [255, 39] width 49 height 15
click at [160, 6] on button at bounding box center [159, 9] width 13 height 13
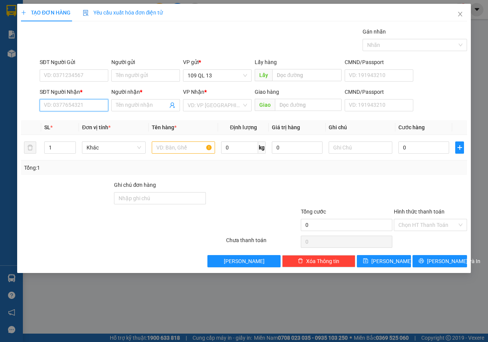
click at [55, 101] on input "SĐT Người Nhận *" at bounding box center [74, 105] width 69 height 12
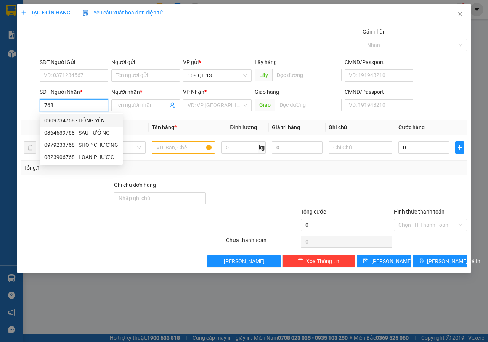
click at [92, 119] on div "0909734768 - HỒNG YẾN" at bounding box center [81, 120] width 74 height 8
type input "0909734768"
type input "HỒNG YẾN"
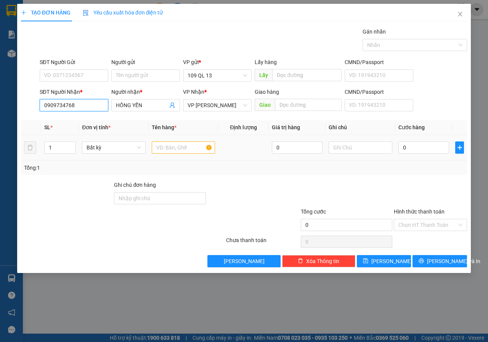
type input "0909734768"
click at [182, 148] on input "text" at bounding box center [184, 147] width 64 height 12
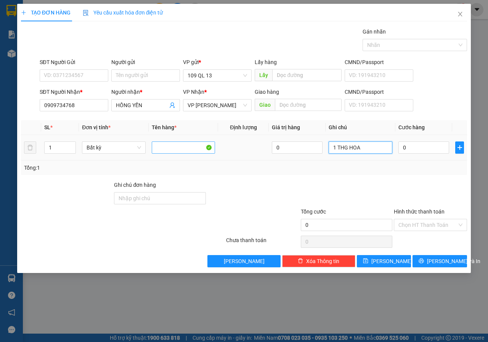
type input "1 THG HOA"
type input "7"
type input "70"
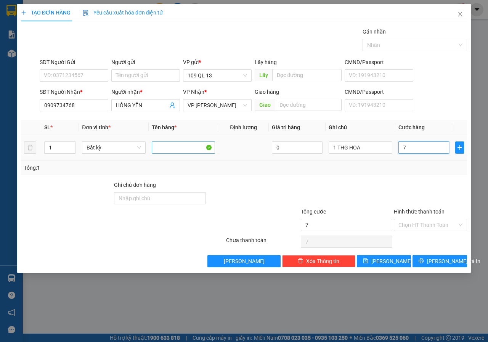
type input "70"
type input "70.000"
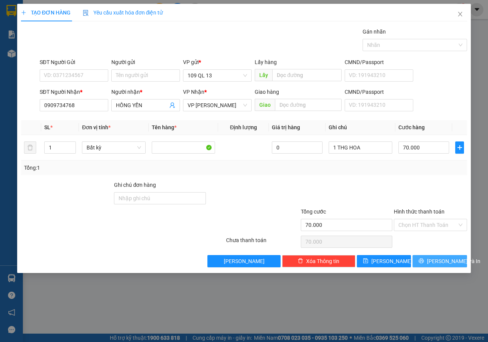
click at [457, 266] on button "[PERSON_NAME] và In" at bounding box center [439, 261] width 55 height 12
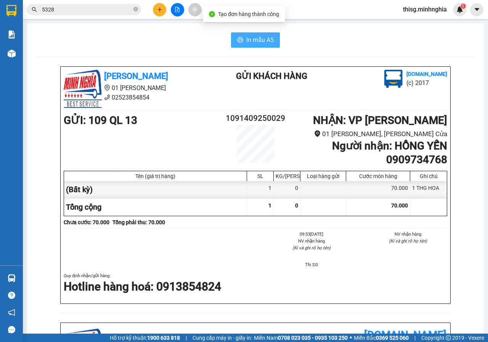
click at [240, 37] on button "In mẫu A5" at bounding box center [255, 39] width 49 height 15
click at [339, 123] on h1 "NHẬN : VP [PERSON_NAME]" at bounding box center [367, 120] width 160 height 17
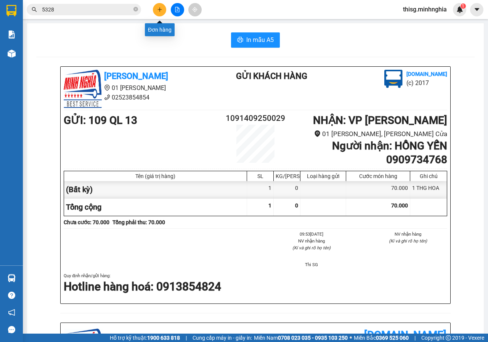
click at [159, 11] on icon "plus" at bounding box center [159, 9] width 5 height 5
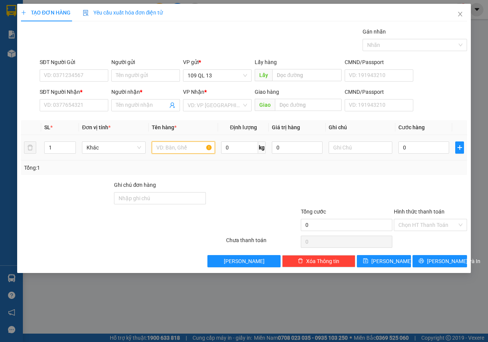
click at [187, 145] on input "text" at bounding box center [184, 147] width 64 height 12
click at [348, 148] on input "text" at bounding box center [361, 147] width 64 height 12
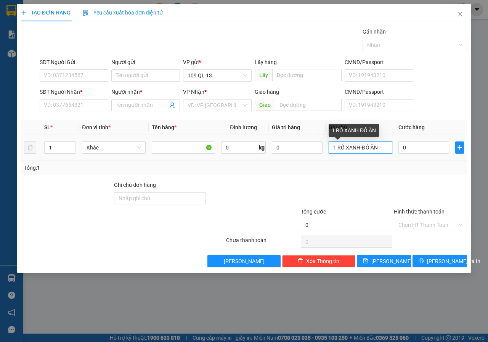
click at [341, 146] on input "1 RỔ XANH ĐỒ ĂN" at bounding box center [361, 147] width 64 height 12
type input "1 GIỎ XANH ĐỒ ĂN"
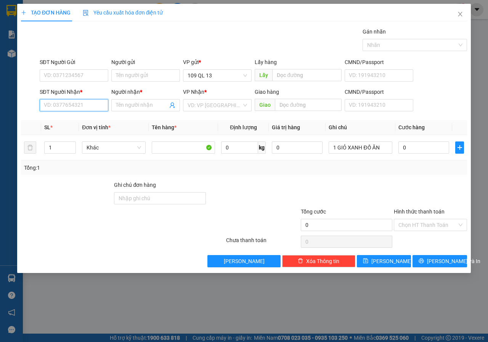
click at [75, 109] on input "SĐT Người Nhận *" at bounding box center [74, 105] width 69 height 12
click at [79, 118] on div "0769224806 - TOẢN" at bounding box center [73, 120] width 59 height 8
type input "0769224806"
type input "TOẢN"
type input "0769224806"
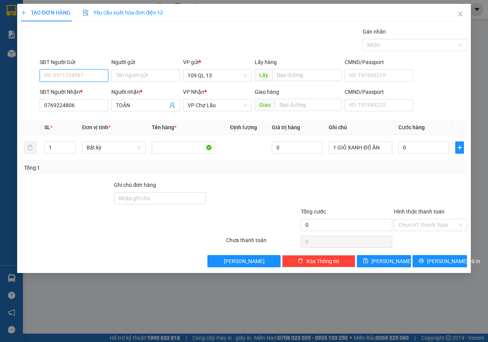
click at [95, 78] on input "SĐT Người Gửi" at bounding box center [74, 75] width 69 height 12
click at [94, 89] on div "0906137165 - THANH" at bounding box center [73, 91] width 59 height 8
type input "0906137165"
type input "THANH"
click at [412, 144] on input "0" at bounding box center [423, 147] width 51 height 12
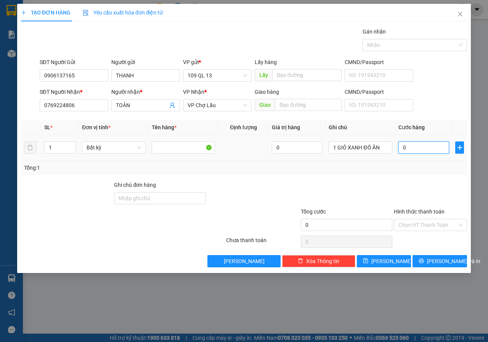
type input "4"
type input "40"
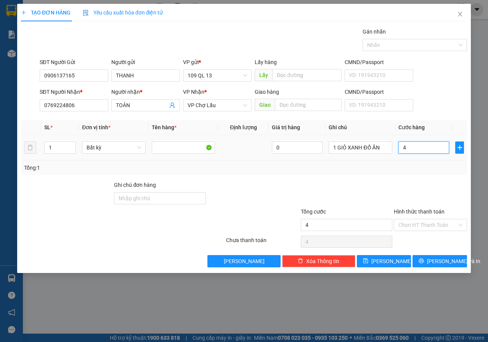
type input "40"
type input "40.000"
drag, startPoint x: 436, startPoint y: 99, endPoint x: 429, endPoint y: 170, distance: 70.9
click at [437, 101] on div "SĐT Người Nhận * 0769224806 Người nhận * TOẢN VP Nhận * VP Chợ Lầu Giao hàng Gi…" at bounding box center [253, 101] width 430 height 27
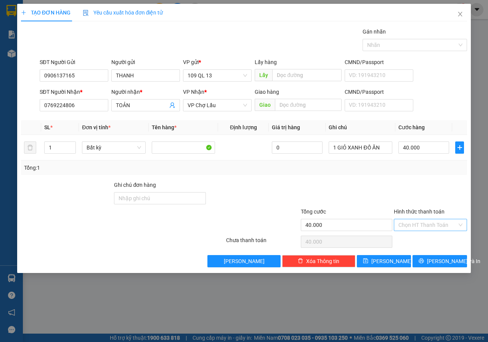
click at [436, 222] on input "Hình thức thanh toán" at bounding box center [427, 224] width 59 height 11
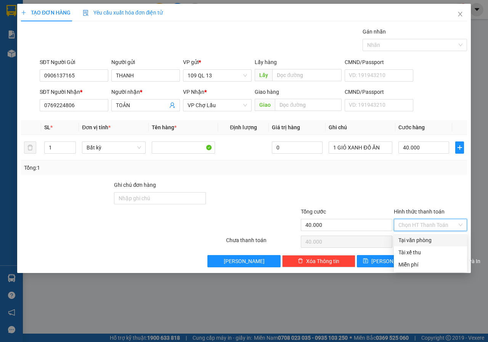
click at [430, 237] on div "Tại văn phòng" at bounding box center [430, 240] width 64 height 8
type input "0"
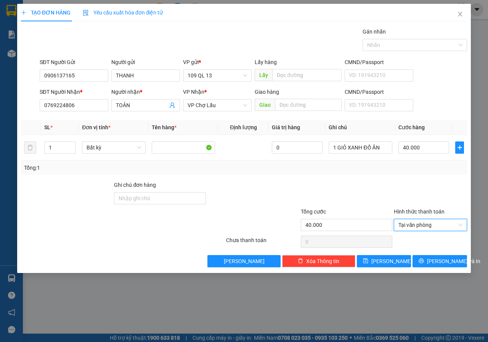
click at [460, 273] on div "TẠO ĐƠN HÀNG Yêu cầu xuất hóa đơn điện tử Transit Pickup Surcharge Ids Transit …" at bounding box center [244, 171] width 488 height 342
click at [460, 268] on div "TẠO ĐƠN HÀNG Yêu cầu xuất hóa đơn điện tử Transit Pickup Surcharge Ids Transit …" at bounding box center [244, 138] width 454 height 269
click at [458, 264] on button "[PERSON_NAME] và In" at bounding box center [439, 261] width 55 height 12
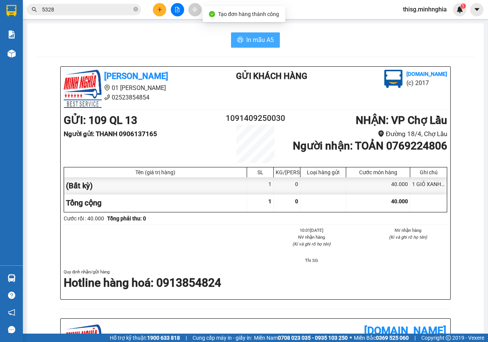
click at [260, 36] on span "In mẫu A5" at bounding box center [259, 40] width 27 height 10
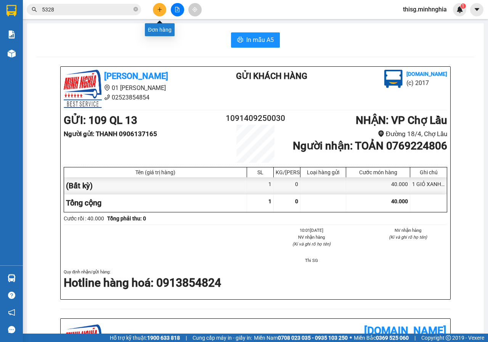
click at [160, 13] on button at bounding box center [159, 9] width 13 height 13
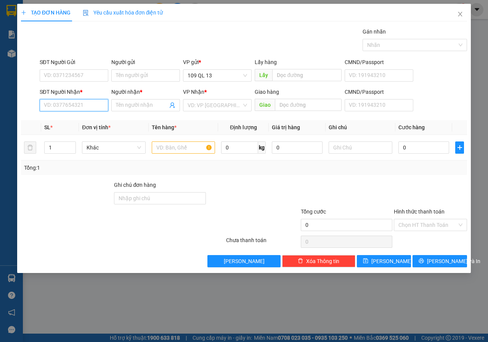
drag, startPoint x: 87, startPoint y: 104, endPoint x: 83, endPoint y: 103, distance: 4.0
click at [87, 104] on input "SĐT Người Nhận *" at bounding box center [74, 105] width 69 height 12
type input "0933109976"
click at [85, 119] on div "0933109976 - ÁNH" at bounding box center [73, 120] width 59 height 8
type input "ÁNH"
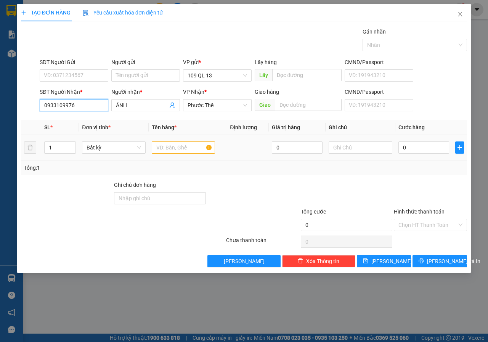
type input "0933109976"
click at [188, 151] on input "text" at bounding box center [184, 147] width 64 height 12
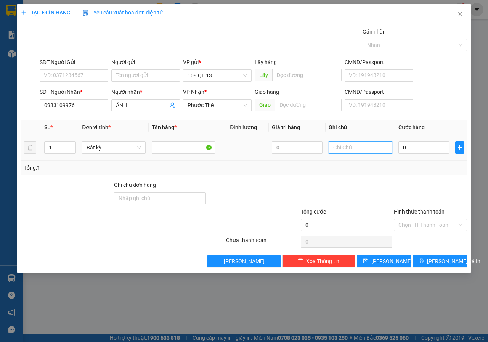
click at [375, 149] on input "text" at bounding box center [361, 147] width 64 height 12
type input "1 TÚI ZIP DÂY"
type input "3"
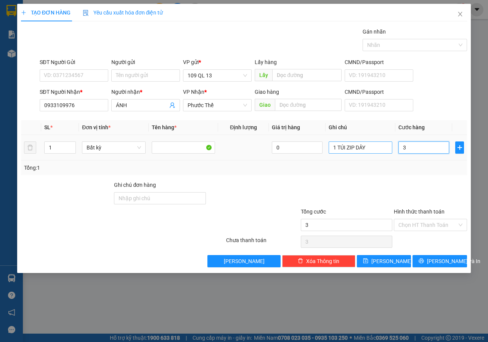
type input "30"
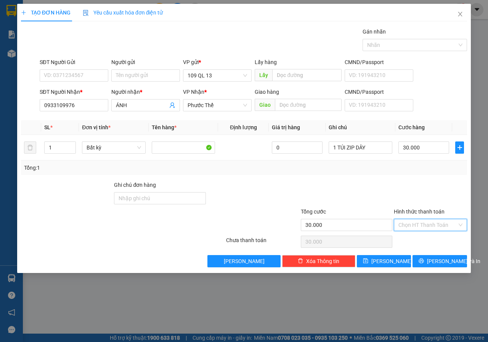
click at [435, 225] on input "Hình thức thanh toán" at bounding box center [427, 224] width 59 height 11
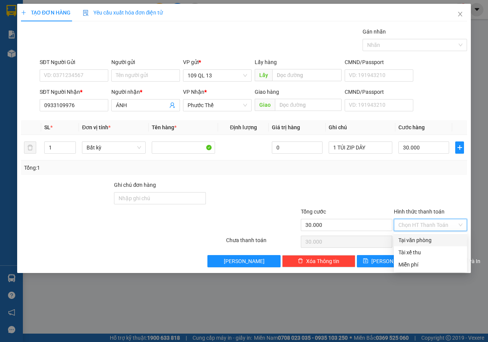
click at [430, 241] on div "Tại văn phòng" at bounding box center [430, 240] width 64 height 8
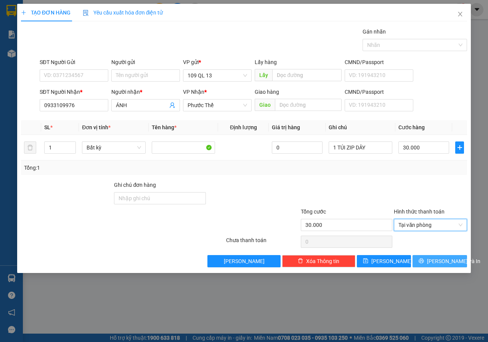
click at [431, 260] on button "[PERSON_NAME] và In" at bounding box center [439, 261] width 55 height 12
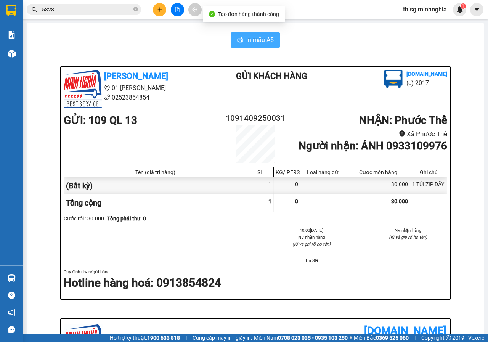
click at [267, 39] on span "In mẫu A5" at bounding box center [259, 40] width 27 height 10
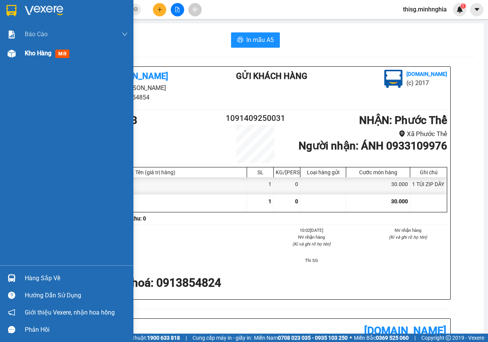
click at [38, 50] on span "Kho hàng" at bounding box center [38, 53] width 27 height 7
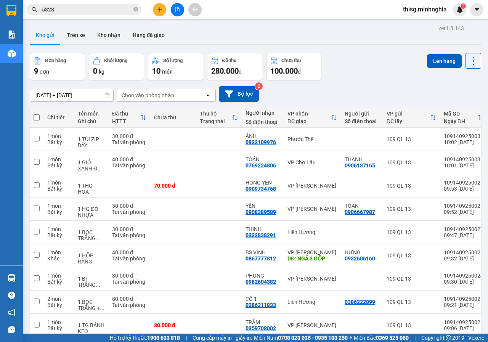
click at [39, 107] on th at bounding box center [37, 117] width 14 height 20
click at [37, 114] on label at bounding box center [37, 118] width 6 height 8
click at [37, 114] on input "checkbox" at bounding box center [37, 114] width 0 height 0
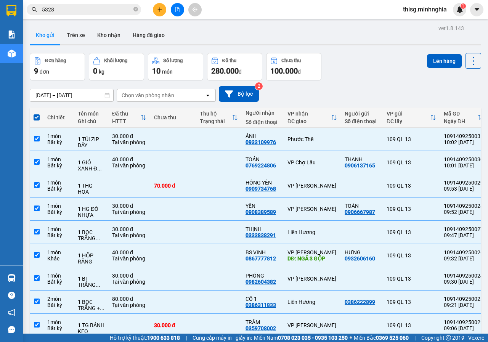
click at [435, 16] on div "Kết quả tìm kiếm ( 8 ) Bộ lọc Mã ĐH Trạng thái Món hàng Tổng cước Chưa cước Ngư…" at bounding box center [244, 9] width 488 height 19
click at [435, 18] on div "Kết quả tìm kiếm ( 8 ) Bộ lọc Mã ĐH Trạng thái Món hàng Tổng cước Chưa cước Ngư…" at bounding box center [244, 9] width 488 height 19
click at [434, 54] on button "Lên hàng" at bounding box center [444, 61] width 35 height 14
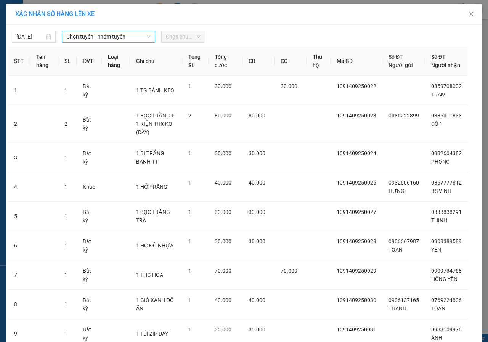
click at [86, 34] on span "Chọn tuyến - nhóm tuyến" at bounding box center [108, 36] width 84 height 11
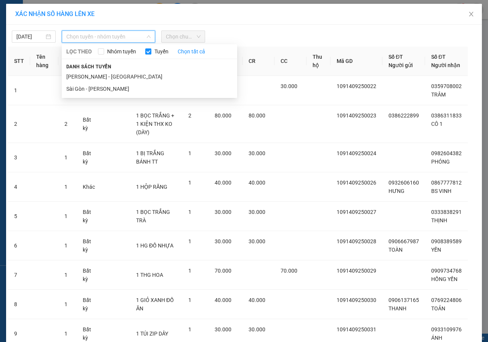
click at [101, 95] on div "LỌC THEO Nhóm tuyến Tuyến Chọn tất cả Danh sách tuyến Phan [GEOGRAPHIC_DATA] - …" at bounding box center [149, 71] width 175 height 51
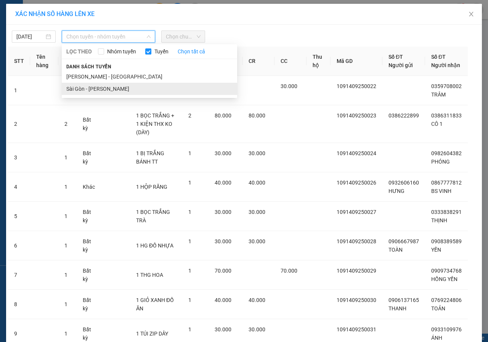
click at [102, 92] on li "Sài Gòn - [PERSON_NAME]" at bounding box center [149, 89] width 175 height 12
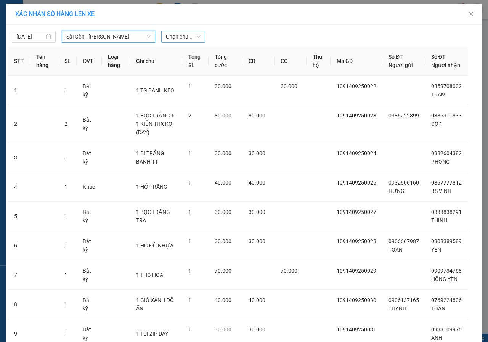
click at [175, 39] on span "Chọn chuyến" at bounding box center [183, 36] width 35 height 11
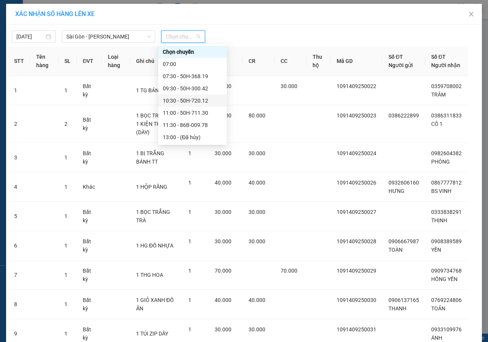
click at [175, 103] on div "10:30 - 50H-720.12" at bounding box center [192, 100] width 59 height 8
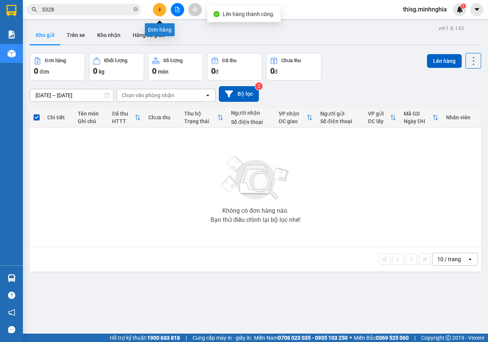
click at [161, 13] on button at bounding box center [159, 9] width 13 height 13
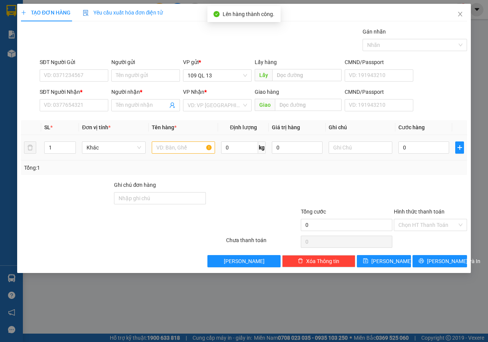
click at [199, 140] on div at bounding box center [184, 147] width 64 height 15
click at [195, 144] on input "text" at bounding box center [184, 147] width 64 height 12
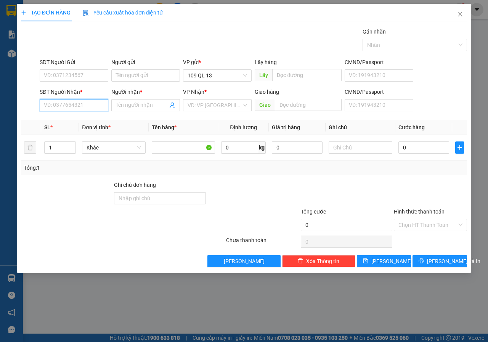
click at [77, 111] on input "SĐT Người Nhận *" at bounding box center [74, 105] width 69 height 12
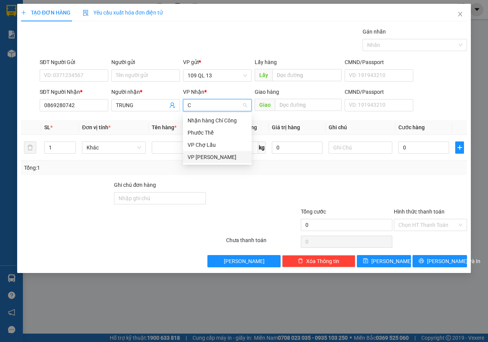
click at [210, 154] on div "VP [PERSON_NAME]" at bounding box center [217, 157] width 59 height 8
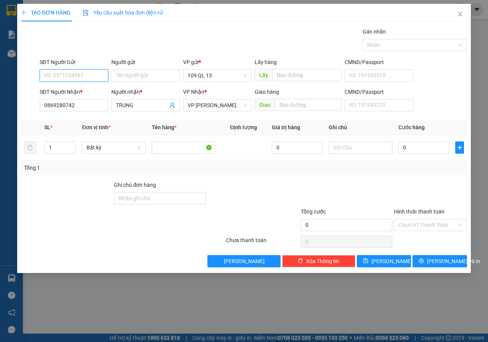
click at [85, 80] on input "SĐT Người Gửi" at bounding box center [74, 75] width 69 height 12
click at [90, 90] on div "0855917639 - HY" at bounding box center [73, 91] width 59 height 8
click at [354, 143] on input "text" at bounding box center [361, 147] width 64 height 12
click at [430, 88] on form "SĐT Người Gửi 0855917639 Người gửi HY VP gửi * 109 QL 13 Lấy hàng Lấy CMND/Pass…" at bounding box center [244, 86] width 446 height 56
click at [444, 223] on input "Hình thức thanh toán" at bounding box center [427, 224] width 59 height 11
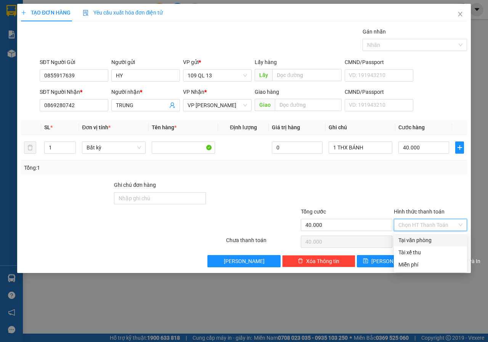
click at [436, 243] on div "Tại văn phòng" at bounding box center [430, 240] width 64 height 8
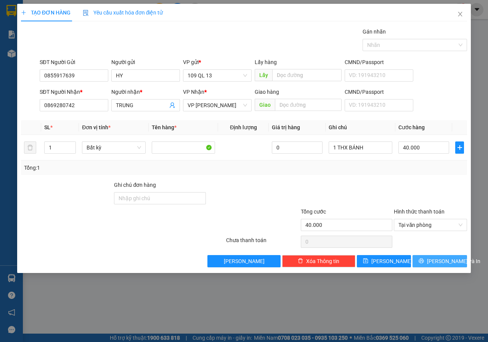
click at [439, 261] on span "[PERSON_NAME] và In" at bounding box center [453, 261] width 53 height 8
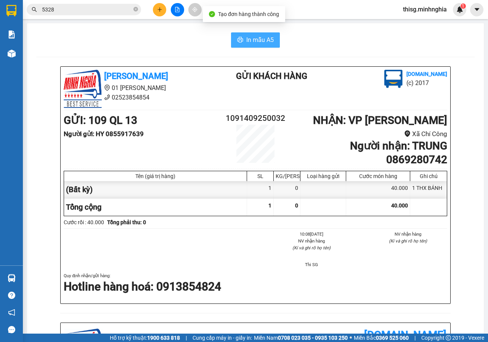
click at [264, 46] on button "In mẫu A5" at bounding box center [255, 39] width 49 height 15
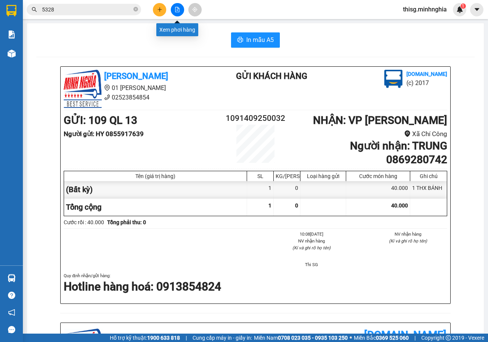
click at [177, 7] on icon "file-add" at bounding box center [177, 9] width 4 height 5
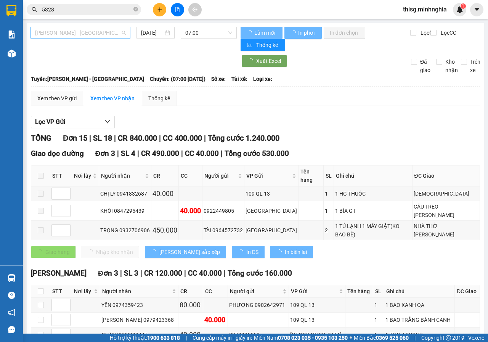
click at [109, 37] on span "[PERSON_NAME] - [GEOGRAPHIC_DATA]" at bounding box center [80, 32] width 91 height 11
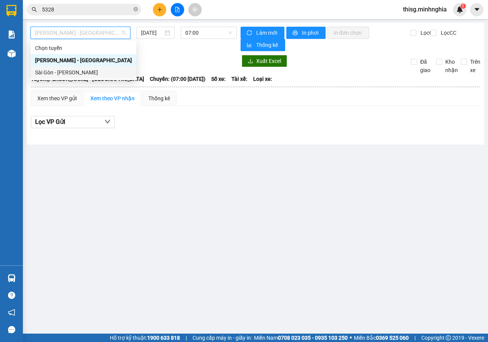
click at [82, 78] on div "Sài Gòn - [PERSON_NAME]" at bounding box center [83, 72] width 106 height 12
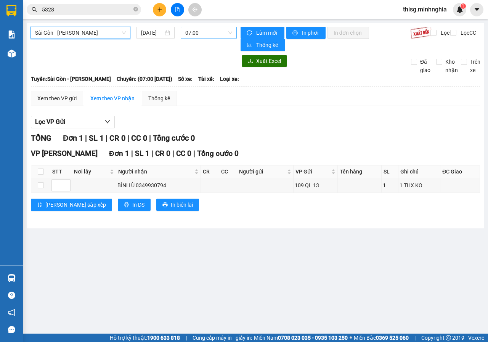
click at [196, 35] on span "07:00" at bounding box center [208, 32] width 47 height 11
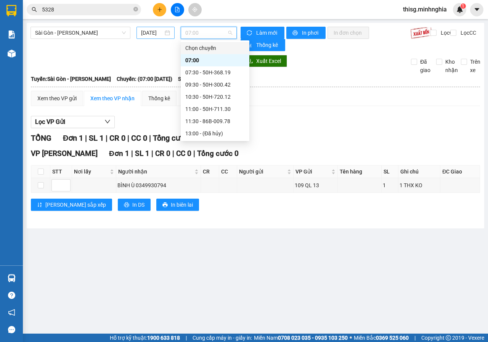
click at [156, 33] on input "[DATE]" at bounding box center [152, 33] width 22 height 8
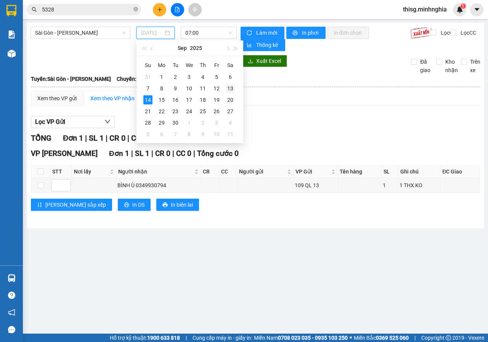
click at [227, 88] on div "13" at bounding box center [230, 88] width 9 height 9
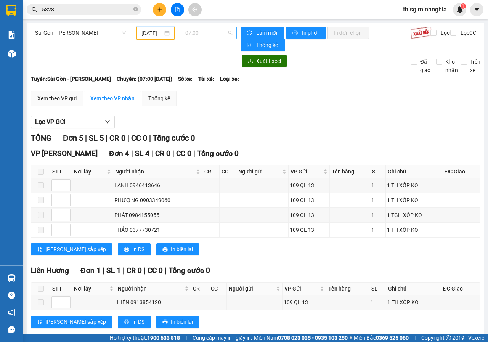
click at [220, 34] on span "07:00" at bounding box center [208, 32] width 47 height 11
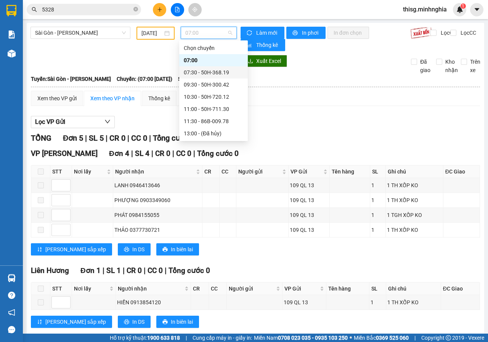
click at [200, 71] on div "07:30 - 50H-368.19" at bounding box center [213, 72] width 59 height 8
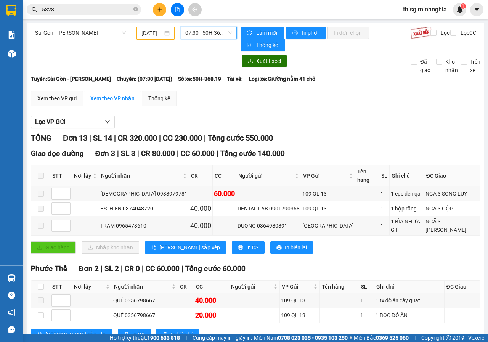
click at [114, 37] on span "Sài Gòn - [PERSON_NAME]" at bounding box center [80, 32] width 91 height 11
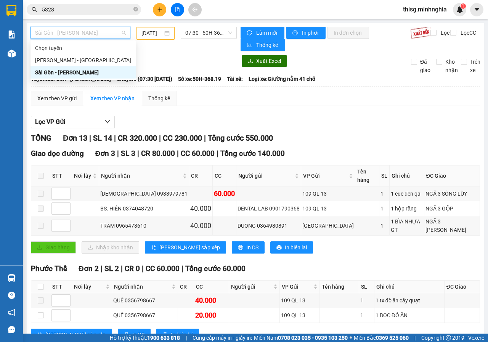
click at [114, 37] on span "Sài Gòn - [PERSON_NAME]" at bounding box center [80, 32] width 91 height 11
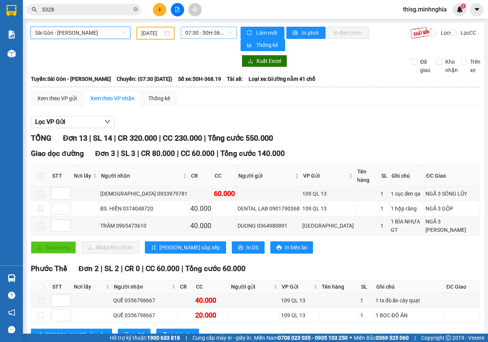
click at [191, 38] on span "07:30 - 50H-368.19" at bounding box center [208, 32] width 47 height 11
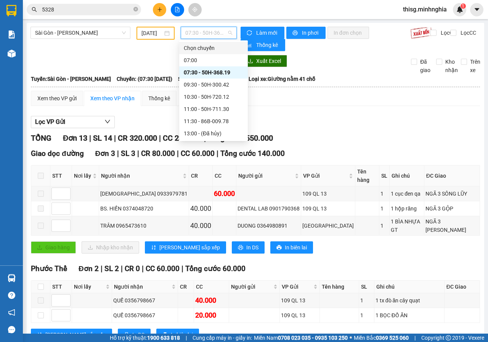
click at [160, 14] on button at bounding box center [159, 9] width 13 height 13
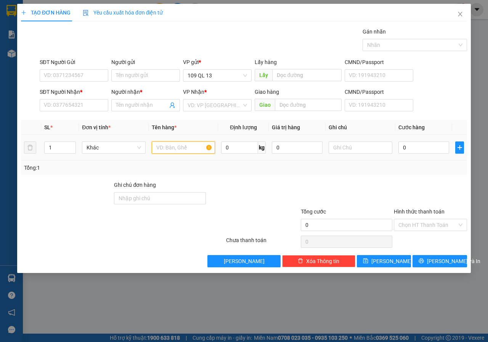
click at [173, 146] on input "text" at bounding box center [184, 147] width 64 height 12
click at [60, 101] on input "SĐT Người Nhận *" at bounding box center [74, 105] width 69 height 12
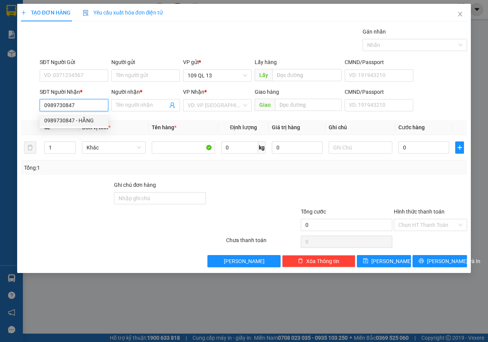
click at [89, 117] on div "0989730847 - HẰNG" at bounding box center [73, 120] width 59 height 8
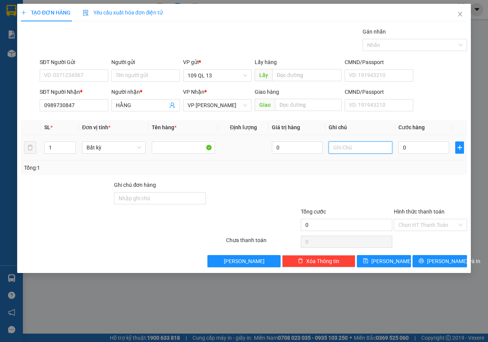
click at [374, 150] on input "text" at bounding box center [361, 147] width 64 height 12
click at [451, 269] on div "TẠO ĐƠN HÀNG Yêu cầu xuất hóa đơn điện tử Transit Pickup Surcharge Ids Transit …" at bounding box center [244, 138] width 454 height 269
click at [450, 267] on div "TẠO ĐƠN HÀNG Yêu cầu xuất hóa đơn điện tử Transit Pickup Surcharge Ids Transit …" at bounding box center [244, 138] width 454 height 269
click at [444, 256] on button "[PERSON_NAME] và In" at bounding box center [439, 261] width 55 height 12
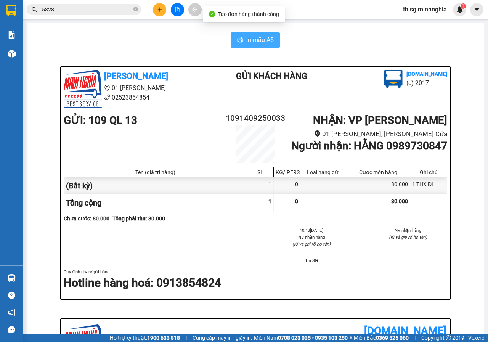
click at [241, 39] on button "In mẫu A5" at bounding box center [255, 39] width 49 height 15
click at [156, 12] on button at bounding box center [159, 9] width 13 height 13
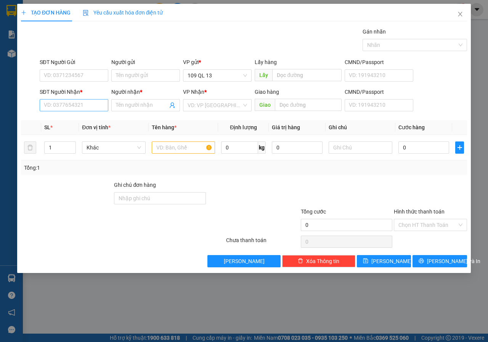
click at [88, 98] on div "SĐT Người Nhận *" at bounding box center [74, 93] width 69 height 11
click at [88, 103] on input "SĐT Người Nhận *" at bounding box center [74, 105] width 69 height 12
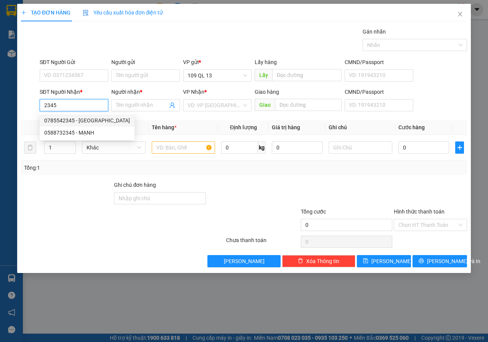
click at [88, 114] on div "0785542345 0588732345 0785542345 - [GEOGRAPHIC_DATA] 0588732345 - MẠNH" at bounding box center [87, 126] width 95 height 27
click at [98, 120] on div "0785542345 - [GEOGRAPHIC_DATA]" at bounding box center [87, 120] width 86 height 8
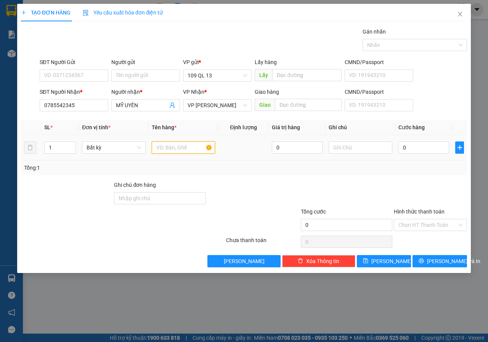
click at [172, 146] on input "text" at bounding box center [184, 147] width 64 height 12
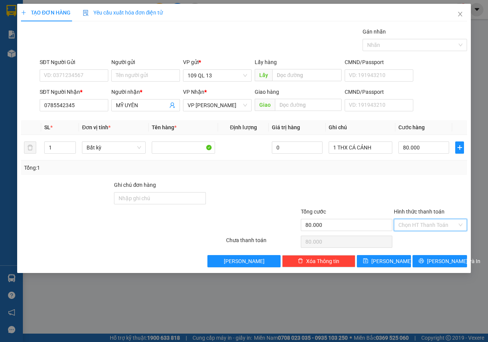
click at [415, 228] on input "Hình thức thanh toán" at bounding box center [427, 224] width 59 height 11
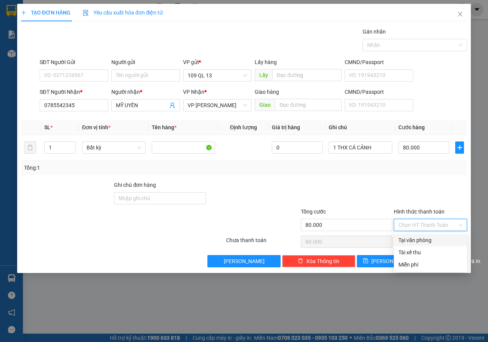
click at [417, 241] on div "Tại văn phòng" at bounding box center [430, 240] width 64 height 8
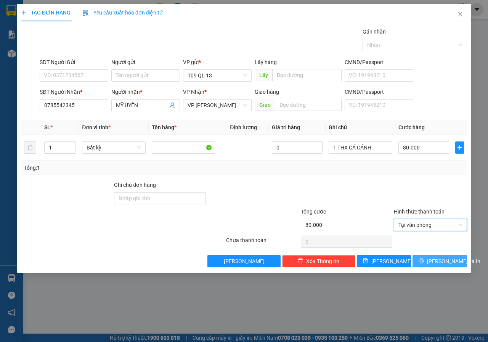
click at [438, 261] on span "[PERSON_NAME] và In" at bounding box center [453, 261] width 53 height 8
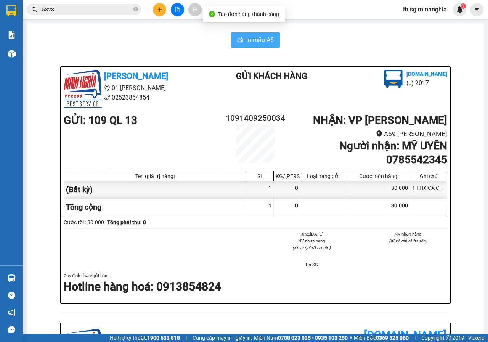
click at [263, 43] on span "In mẫu A5" at bounding box center [259, 40] width 27 height 10
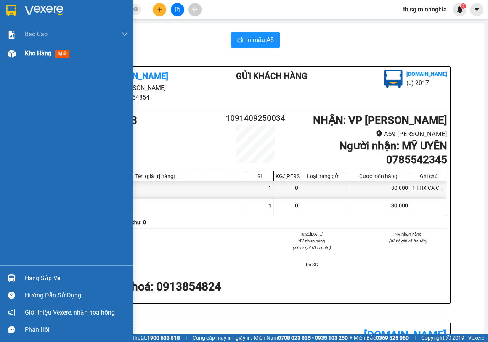
click at [8, 63] on div "Báo cáo Báo cáo dòng tiền (nhân viên) Doanh số tạo đơn theo VP gửi (nhân viên) …" at bounding box center [66, 145] width 133 height 241
click at [8, 62] on div "Kho hàng mới" at bounding box center [66, 53] width 133 height 19
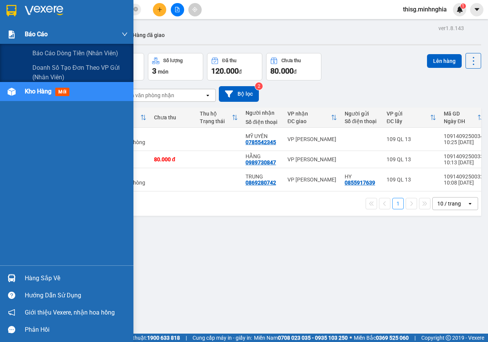
click at [45, 39] on span "Báo cáo" at bounding box center [36, 34] width 23 height 10
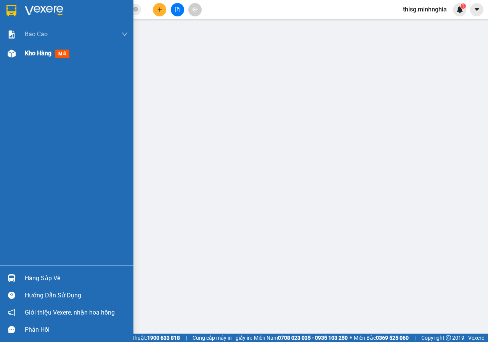
click at [42, 57] on span "Kho hàng" at bounding box center [38, 53] width 27 height 7
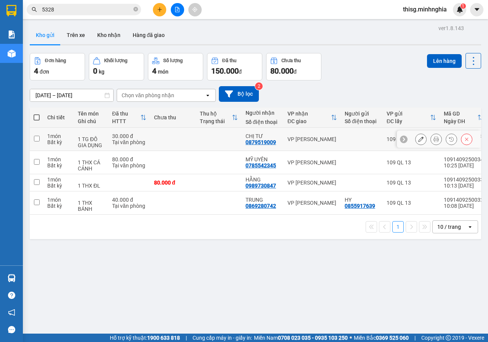
click at [433, 141] on icon at bounding box center [435, 138] width 5 height 5
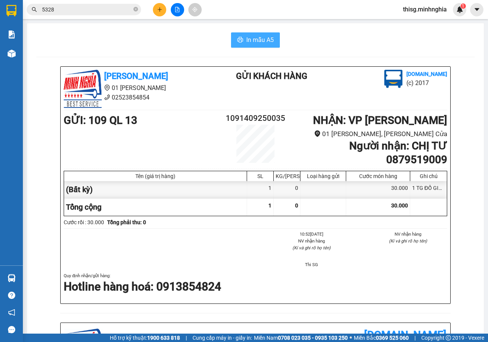
click at [268, 43] on span "In mẫu A5" at bounding box center [259, 40] width 27 height 10
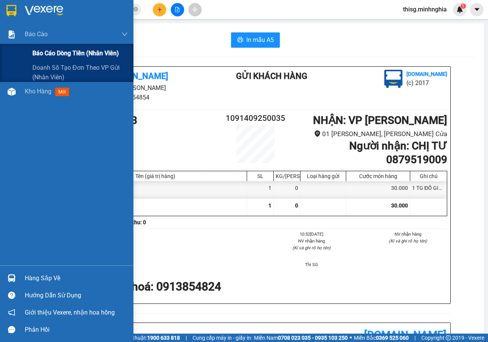
click at [58, 48] on div "Báo cáo dòng tiền (nhân viên)" at bounding box center [79, 53] width 95 height 19
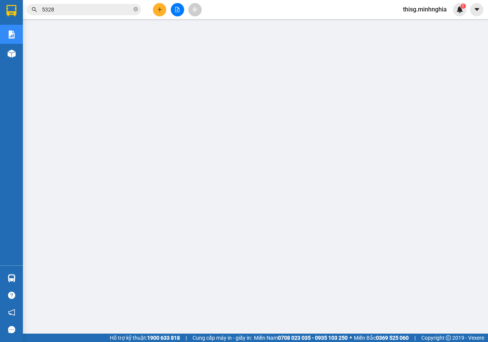
click at [159, 11] on icon "plus" at bounding box center [159, 9] width 5 height 5
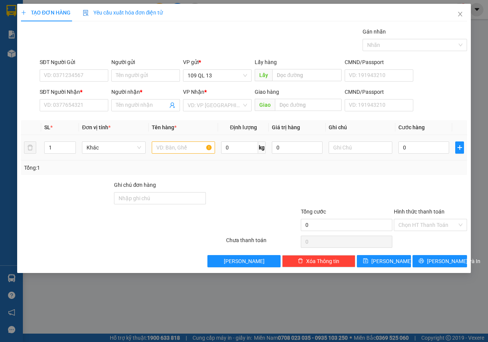
click at [193, 139] on td at bounding box center [184, 148] width 70 height 26
click at [190, 149] on input "text" at bounding box center [184, 147] width 64 height 12
click at [380, 148] on input "text" at bounding box center [361, 147] width 64 height 12
click at [72, 107] on input "SĐT Người Nhận *" at bounding box center [74, 105] width 69 height 12
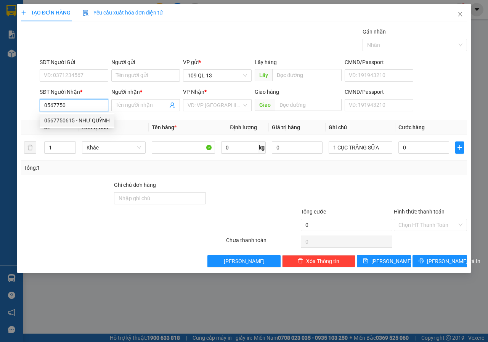
click at [96, 125] on div "0567750615 - NHƯ QUỲNH" at bounding box center [77, 120] width 75 height 12
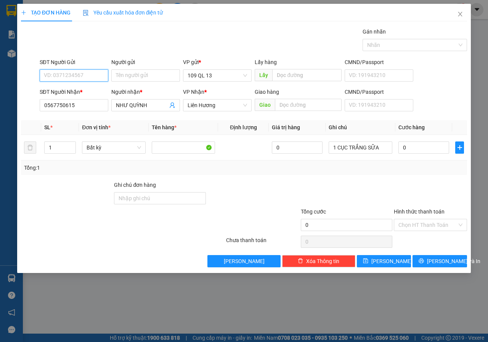
click at [82, 71] on input "SĐT Người Gửi" at bounding box center [74, 75] width 69 height 12
click at [71, 88] on div "0896971136" at bounding box center [73, 91] width 59 height 8
click at [429, 146] on input "0" at bounding box center [423, 147] width 51 height 12
click at [418, 221] on input "Hình thức thanh toán" at bounding box center [427, 224] width 59 height 11
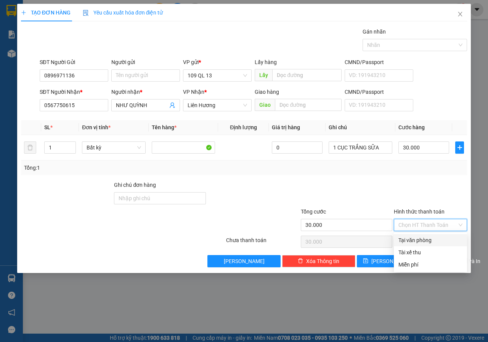
click at [419, 238] on div "Tại văn phòng" at bounding box center [430, 240] width 64 height 8
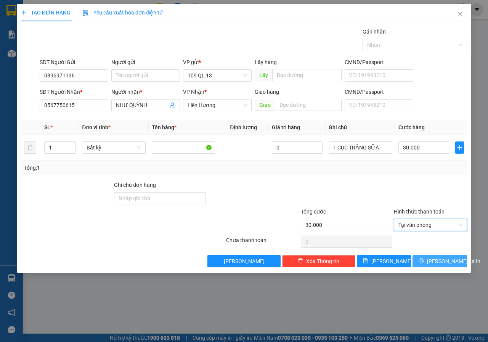
click at [452, 262] on span "[PERSON_NAME] và In" at bounding box center [453, 261] width 53 height 8
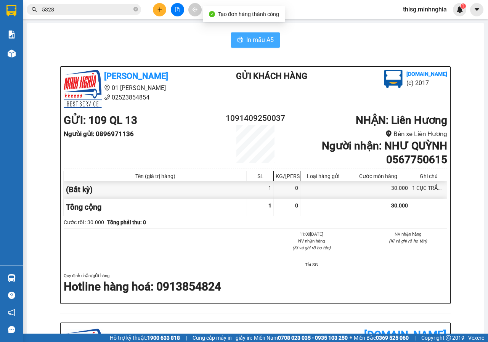
click at [263, 42] on span "In mẫu A5" at bounding box center [259, 40] width 27 height 10
click at [165, 10] on button at bounding box center [159, 9] width 13 height 13
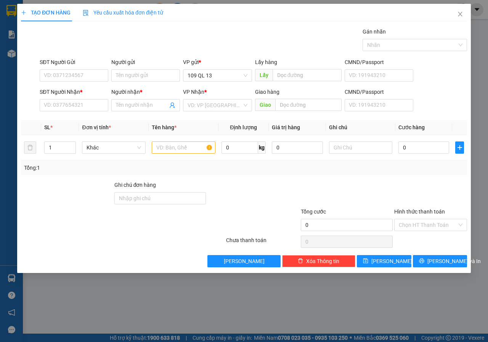
click at [163, 10] on span "Yêu cầu xuất hóa đơn điện tử" at bounding box center [123, 13] width 80 height 6
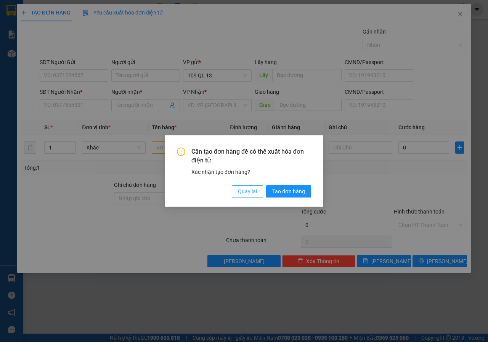
click at [251, 195] on span "Quay lại" at bounding box center [247, 191] width 19 height 8
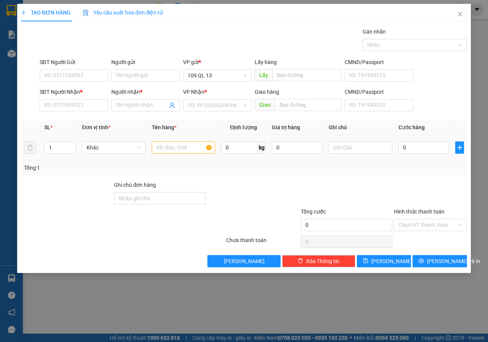
click at [182, 158] on td at bounding box center [184, 148] width 70 height 26
click at [182, 156] on td at bounding box center [184, 148] width 70 height 26
click at [182, 152] on input "text" at bounding box center [184, 147] width 64 height 12
click at [59, 113] on div "SĐT Người Nhận * VD: 0377654321" at bounding box center [74, 101] width 69 height 27
click at [66, 106] on input "SĐT Người Nhận *" at bounding box center [74, 105] width 69 height 12
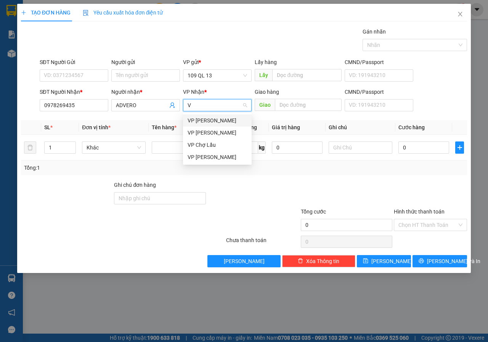
click at [206, 116] on div "VP [PERSON_NAME]" at bounding box center [217, 120] width 69 height 12
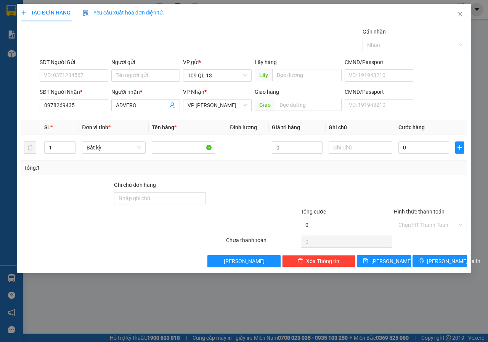
click at [92, 82] on div "SĐT Người Gửi VD: 0371234567" at bounding box center [74, 71] width 69 height 27
click at [90, 80] on input "SĐT Người Gửi" at bounding box center [74, 75] width 69 height 12
click at [91, 69] on div "SĐT Người Gửi" at bounding box center [74, 63] width 69 height 11
click at [82, 72] on input "SĐT Người Gửi" at bounding box center [74, 75] width 69 height 12
click at [373, 138] on td at bounding box center [361, 148] width 70 height 26
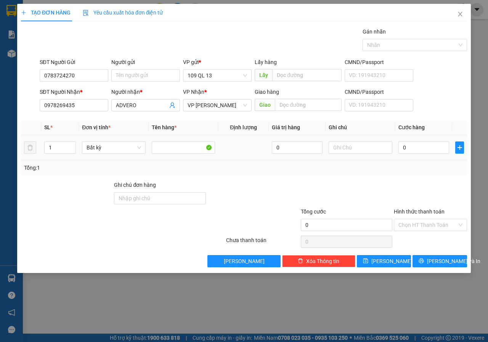
click at [371, 140] on div at bounding box center [361, 147] width 64 height 15
click at [370, 143] on input "text" at bounding box center [361, 147] width 64 height 12
click at [438, 257] on span "[PERSON_NAME] và In" at bounding box center [453, 261] width 53 height 8
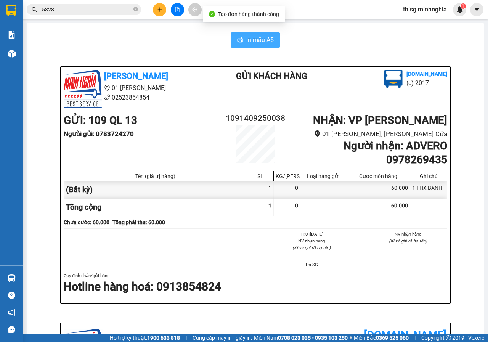
click at [261, 37] on span "In mẫu A5" at bounding box center [259, 40] width 27 height 10
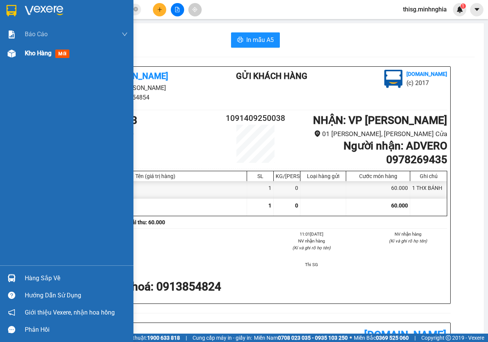
click at [19, 55] on div "Kho hàng mới" at bounding box center [66, 53] width 133 height 19
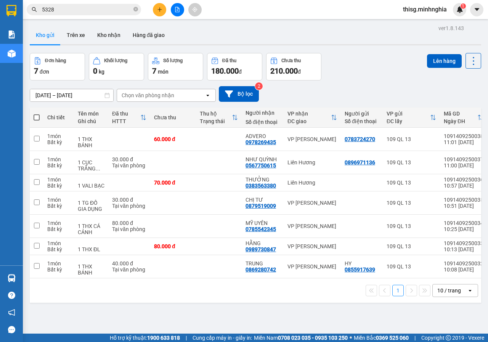
click at [34, 115] on span at bounding box center [37, 117] width 6 height 6
click at [37, 114] on input "checkbox" at bounding box center [37, 114] width 0 height 0
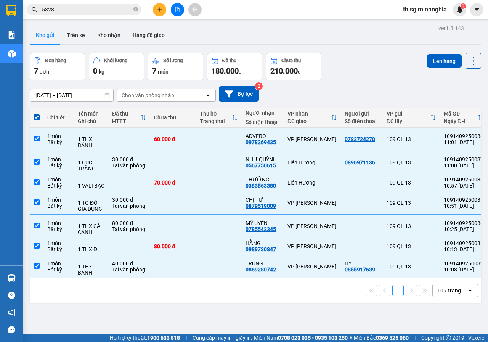
click at [417, 58] on div "Đơn hàng 7 đơn Khối lượng 0 kg Số lượng 7 món Đã thu 180.000 đ Chưa thu 210.000…" at bounding box center [255, 66] width 451 height 27
click at [430, 65] on button "Lên hàng" at bounding box center [444, 61] width 35 height 14
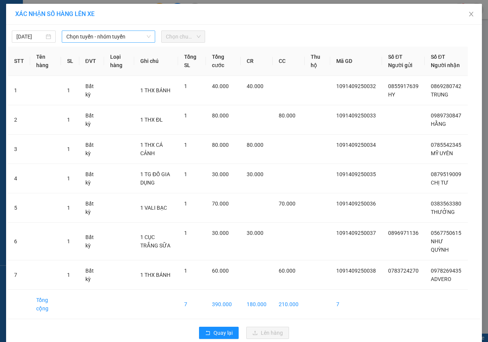
click at [119, 38] on span "Chọn tuyến - nhóm tuyến" at bounding box center [108, 36] width 84 height 11
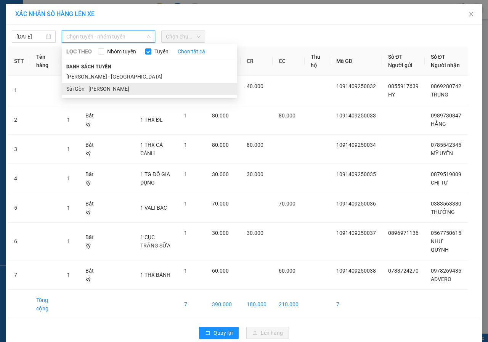
click at [108, 91] on li "Sài Gòn - [PERSON_NAME]" at bounding box center [149, 89] width 175 height 12
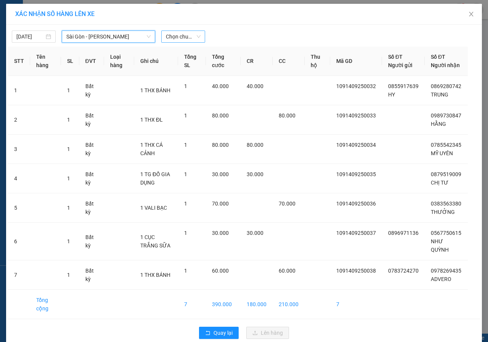
click at [175, 35] on span "Chọn chuyến" at bounding box center [183, 36] width 35 height 11
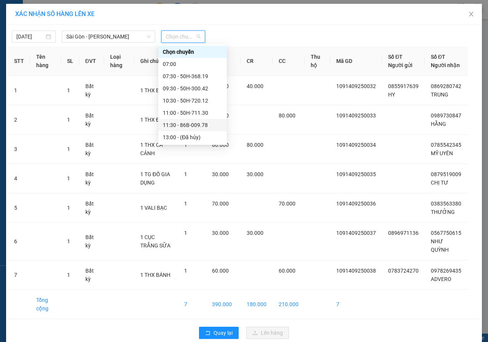
click at [179, 124] on div "11:30 - 86B-009.78" at bounding box center [192, 125] width 59 height 8
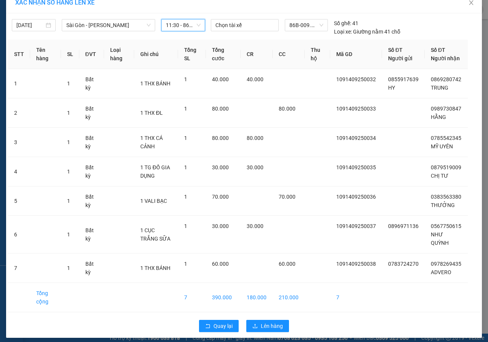
scroll to position [16, 0]
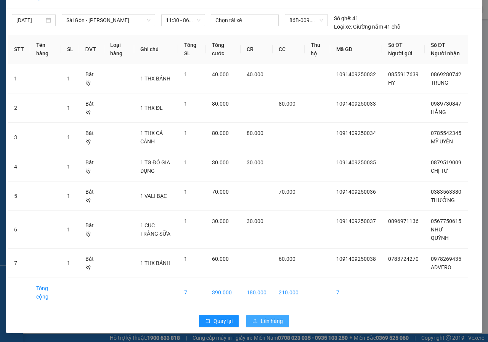
click at [261, 324] on span "Lên hàng" at bounding box center [272, 321] width 22 height 8
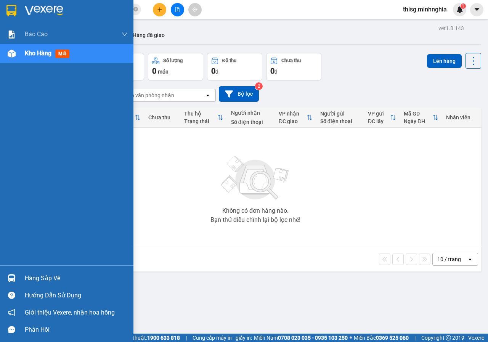
click at [36, 53] on span "Kho hàng" at bounding box center [38, 53] width 27 height 7
click at [36, 56] on span "Kho hàng" at bounding box center [38, 53] width 27 height 7
click at [59, 53] on span "mới" at bounding box center [62, 54] width 14 height 8
click at [56, 56] on span "mới" at bounding box center [62, 54] width 14 height 8
drag, startPoint x: 59, startPoint y: 55, endPoint x: 76, endPoint y: 53, distance: 17.3
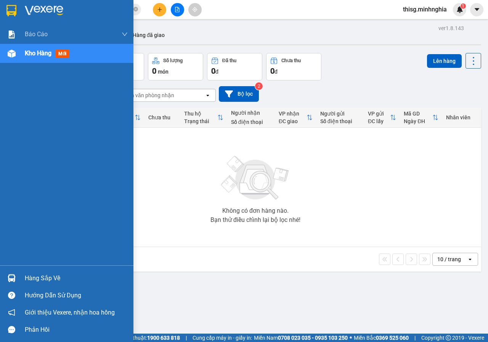
click at [59, 55] on span "mới" at bounding box center [62, 54] width 14 height 8
drag, startPoint x: 76, startPoint y: 53, endPoint x: 82, endPoint y: 53, distance: 5.7
click at [79, 53] on div "Kho hàng mới" at bounding box center [76, 53] width 103 height 19
click at [85, 54] on div "Kho hàng mới" at bounding box center [76, 53] width 103 height 19
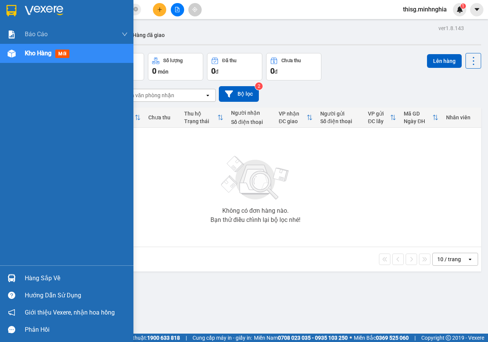
click at [85, 54] on div "Kho hàng mới" at bounding box center [76, 53] width 103 height 19
click at [86, 54] on div "Kho hàng mới" at bounding box center [76, 53] width 103 height 19
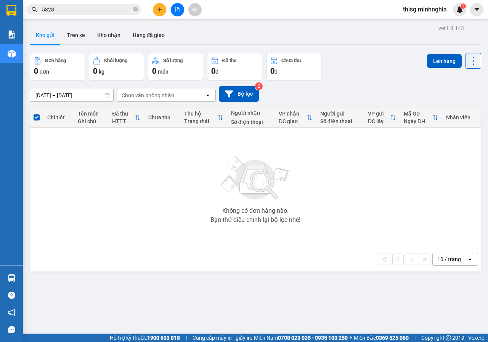
click at [170, 197] on div "Không có đơn hàng nào. Bạn thử điều chỉnh lại bộ lọc nhé!" at bounding box center [256, 187] width 444 height 114
click at [135, 6] on span at bounding box center [135, 9] width 5 height 7
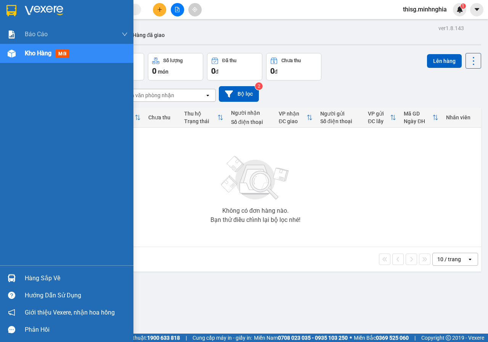
click at [27, 59] on div "Kho hàng mới" at bounding box center [76, 53] width 103 height 19
click at [50, 56] on span "Kho hàng" at bounding box center [38, 53] width 27 height 7
drag, startPoint x: 50, startPoint y: 56, endPoint x: 64, endPoint y: 53, distance: 15.2
click at [53, 56] on div "Kho hàng mới" at bounding box center [49, 53] width 48 height 10
click at [75, 51] on div "Kho hàng mới" at bounding box center [76, 53] width 103 height 19
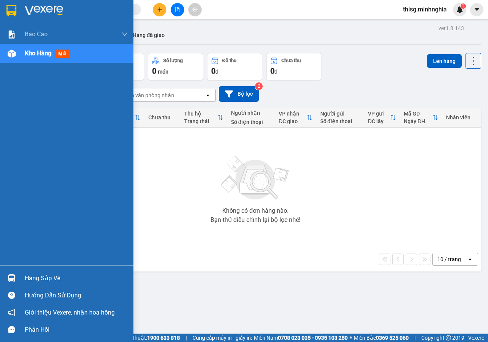
click at [93, 51] on div "Kho hàng mới" at bounding box center [76, 53] width 103 height 19
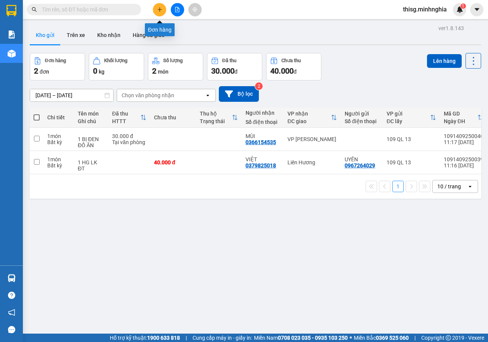
click at [158, 8] on icon "plus" at bounding box center [159, 9] width 5 height 5
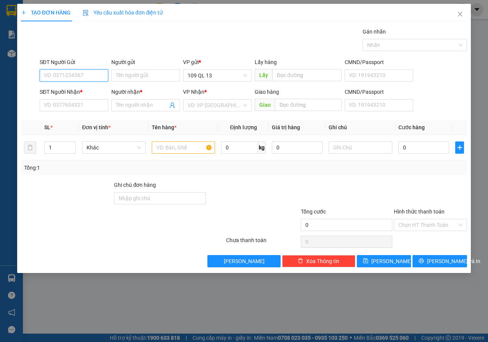
click at [70, 81] on input "SĐT Người Gửi" at bounding box center [74, 75] width 69 height 12
click at [71, 102] on div "0938250182 - TUẤN" at bounding box center [73, 103] width 59 height 8
type input "0938250182"
type input "TUẤN"
type input "0975351504"
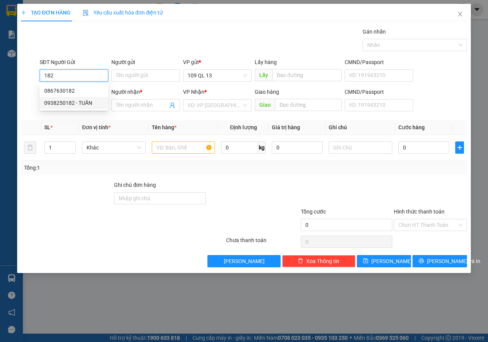
type input "VŨ"
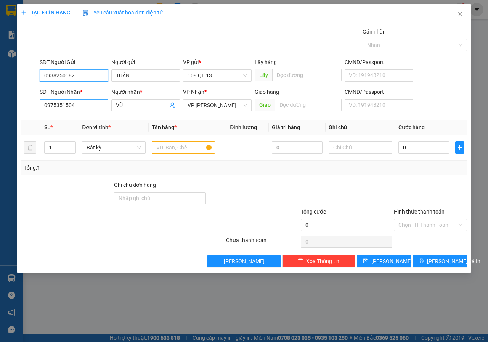
type input "0938250182"
click at [71, 109] on input "0975351504" at bounding box center [74, 105] width 69 height 12
click at [75, 119] on div "0975351504 - VŨ" at bounding box center [73, 120] width 59 height 8
click at [182, 152] on input "text" at bounding box center [184, 147] width 64 height 12
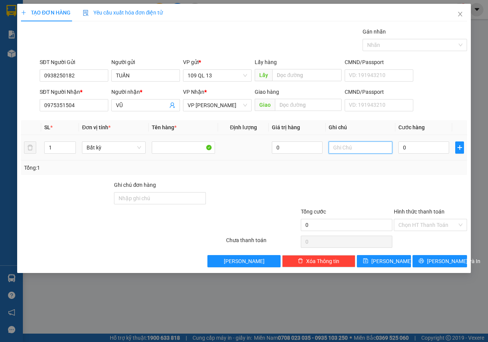
click at [382, 151] on input "text" at bounding box center [361, 147] width 64 height 12
type input "1 BẢN GIẤY DÀN NÓNG ML"
click at [410, 146] on input "0" at bounding box center [423, 147] width 51 height 12
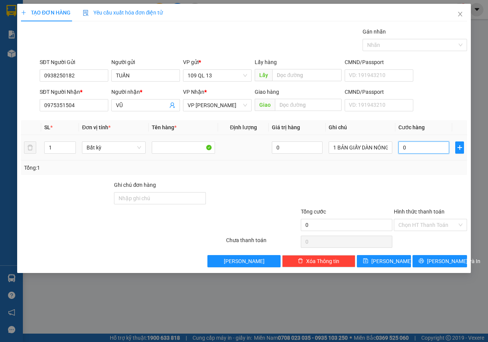
type input "4"
type input "40"
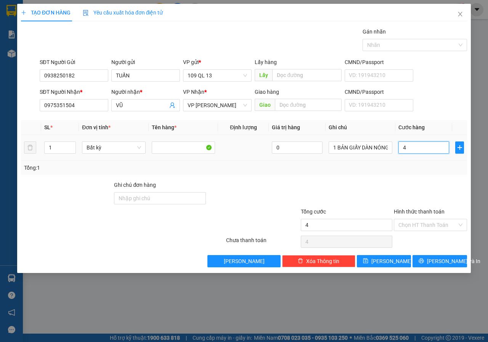
type input "40"
type input "40.000"
click at [437, 261] on span "[PERSON_NAME] và In" at bounding box center [453, 261] width 53 height 8
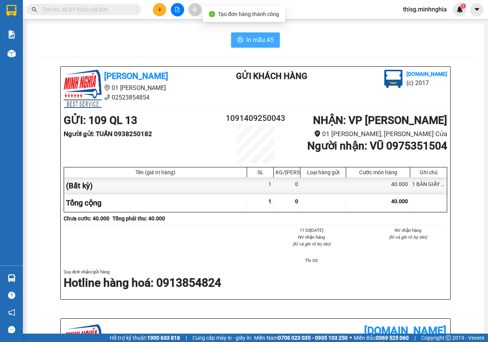
click at [259, 40] on span "In mẫu A5" at bounding box center [259, 40] width 27 height 10
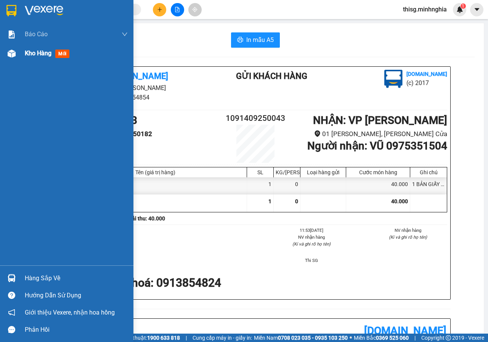
click at [36, 57] on span "Kho hàng" at bounding box center [38, 53] width 27 height 7
